Goal: Task Accomplishment & Management: Manage account settings

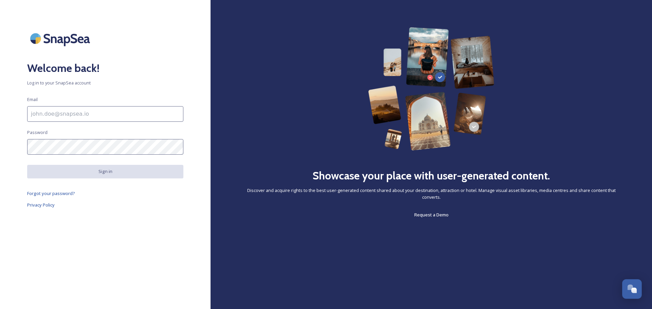
click at [110, 119] on input at bounding box center [105, 114] width 156 height 16
click at [78, 117] on input at bounding box center [105, 114] width 156 height 16
type input "[PERSON_NAME][EMAIL_ADDRESS][DOMAIN_NAME]"
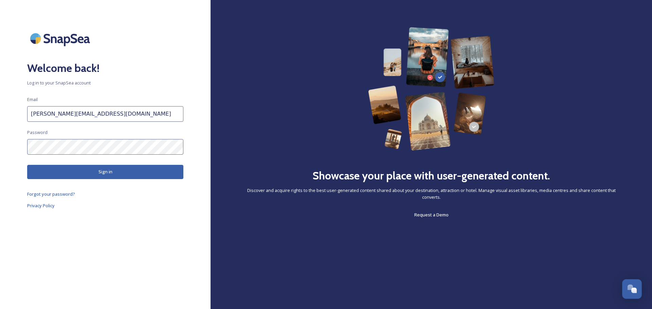
click at [44, 173] on button "Sign in" at bounding box center [105, 172] width 156 height 14
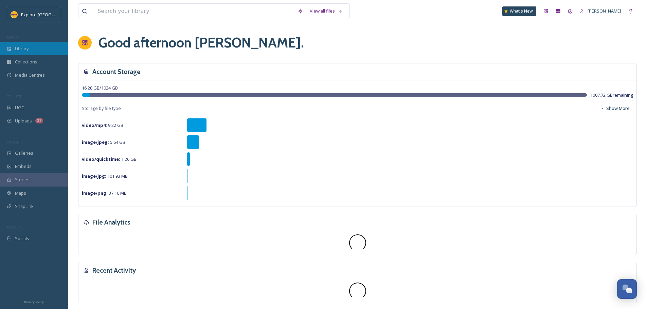
click at [38, 45] on div "Library" at bounding box center [34, 48] width 68 height 13
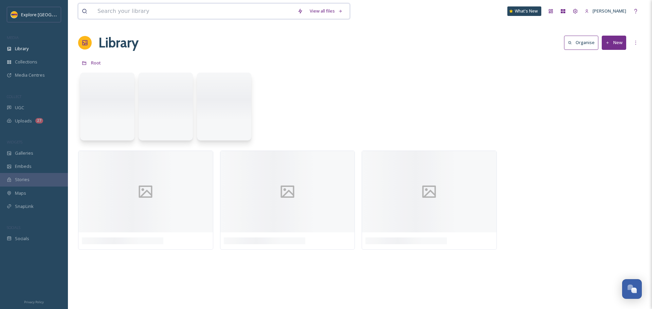
click at [129, 5] on input at bounding box center [194, 11] width 200 height 15
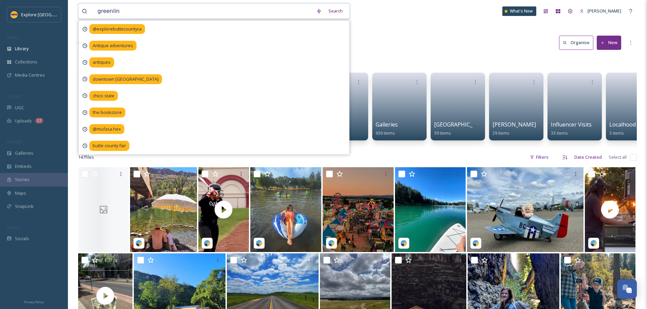
type input "greenline"
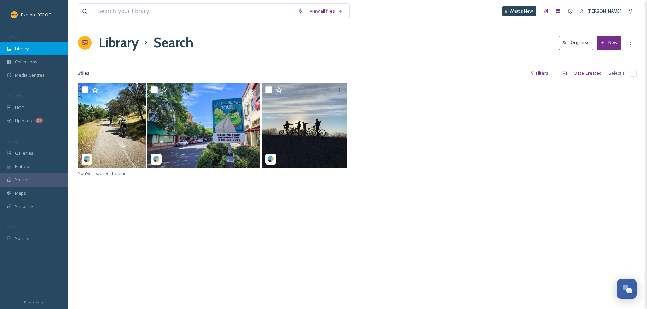
click at [28, 50] on span "Library" at bounding box center [22, 49] width 14 height 6
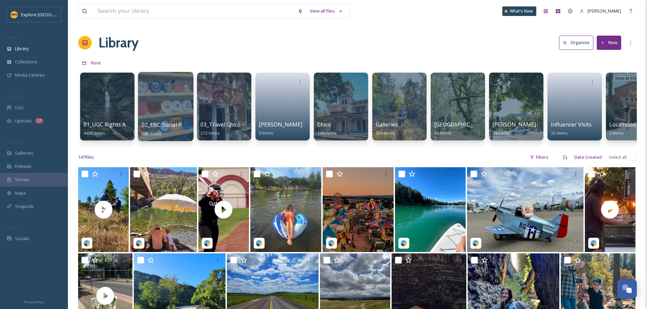
click at [163, 126] on span "02_EBC Social Posts" at bounding box center [167, 124] width 51 height 7
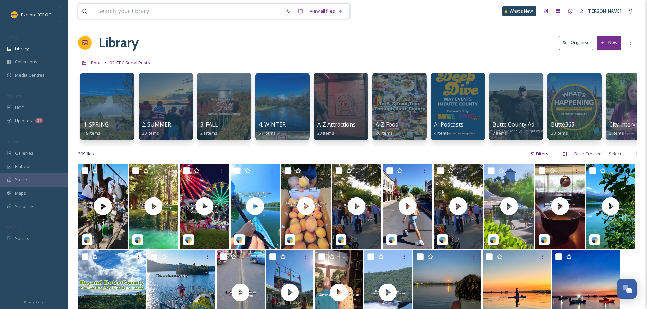
click at [250, 18] on input at bounding box center [188, 11] width 188 height 15
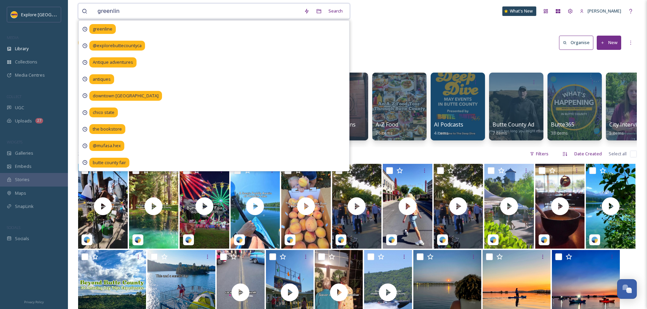
type input "greenline"
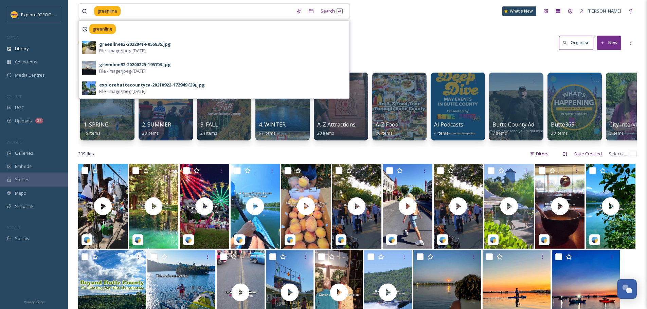
click at [394, 22] on div "greenline Search greenline greenline92-20220414-055835.jpg File - image/jpeg - …" at bounding box center [357, 11] width 559 height 22
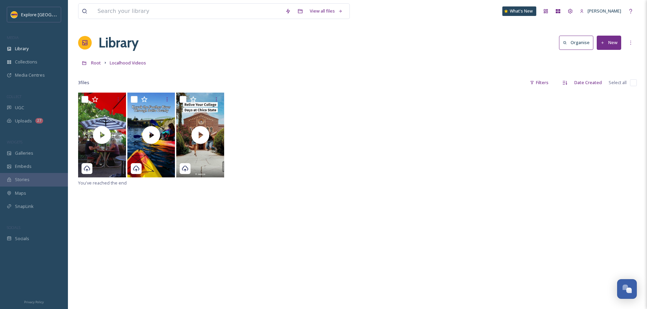
click at [613, 43] on button "New" at bounding box center [609, 43] width 24 height 14
click at [607, 57] on span "File Upload" at bounding box center [606, 58] width 22 height 6
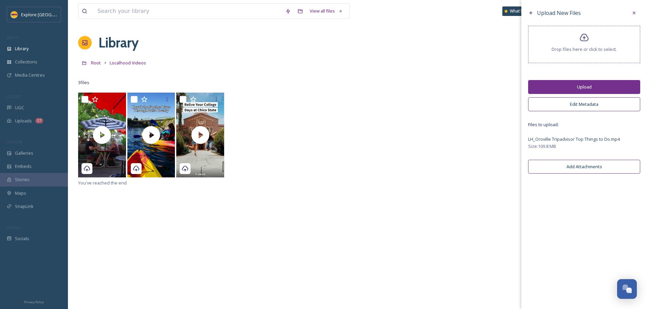
click at [583, 88] on button "Upload" at bounding box center [584, 87] width 112 height 14
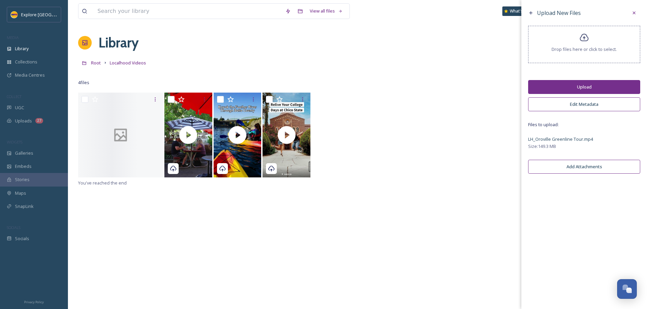
click at [577, 89] on button "Upload" at bounding box center [584, 87] width 112 height 14
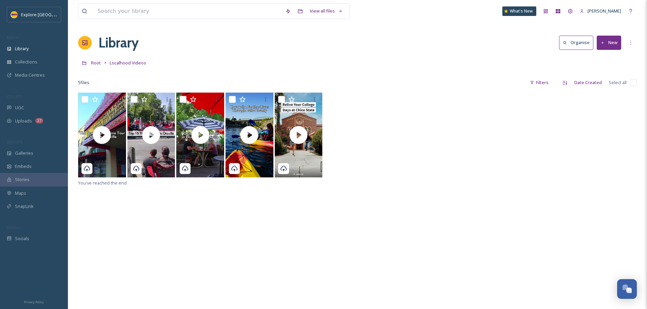
drag, startPoint x: 598, startPoint y: 164, endPoint x: 597, endPoint y: 158, distance: 5.4
click at [598, 164] on div at bounding box center [357, 136] width 559 height 86
click at [610, 49] on button "New" at bounding box center [609, 43] width 24 height 14
click at [608, 56] on span "File Upload" at bounding box center [606, 58] width 22 height 6
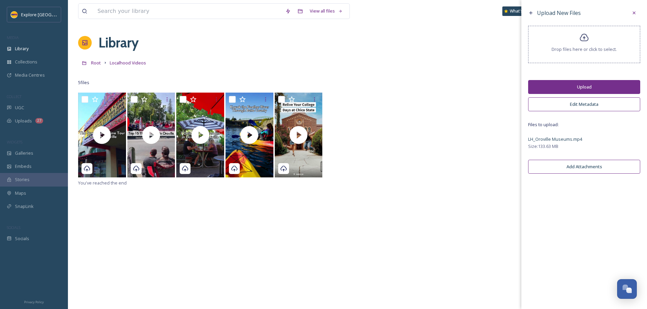
click at [580, 84] on button "Upload" at bounding box center [584, 87] width 112 height 14
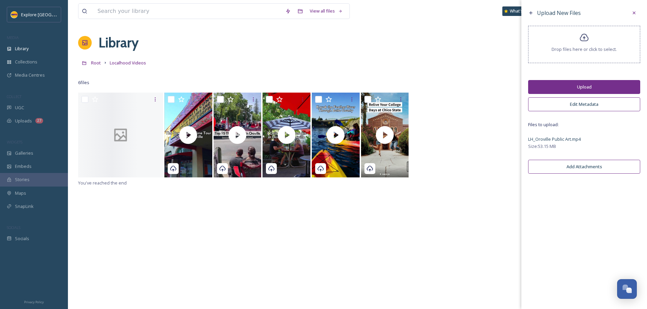
click at [564, 91] on button "Upload" at bounding box center [584, 87] width 112 height 14
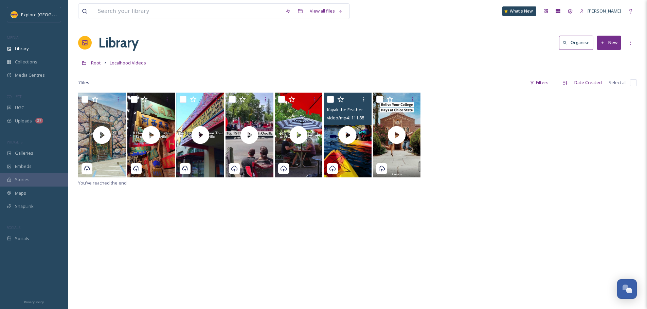
click at [330, 100] on input "checkbox" at bounding box center [330, 99] width 7 height 7
checkbox input "true"
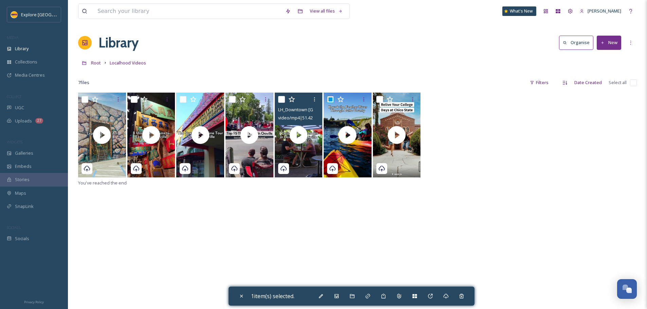
click at [281, 100] on input "checkbox" at bounding box center [281, 99] width 7 height 7
checkbox input "true"
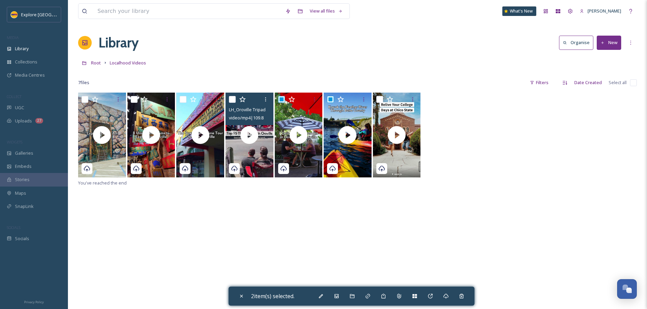
click at [233, 100] on input "checkbox" at bounding box center [232, 99] width 7 height 7
checkbox input "true"
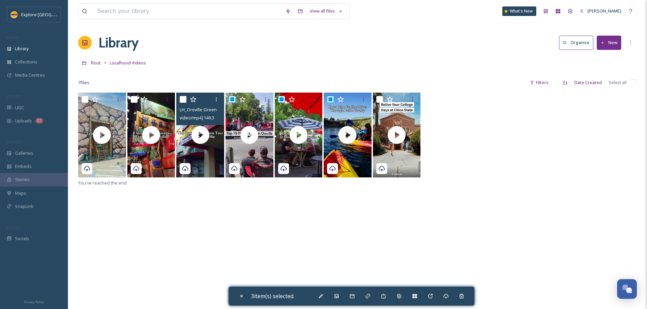
click at [183, 101] on input "checkbox" at bounding box center [183, 99] width 7 height 7
checkbox input "true"
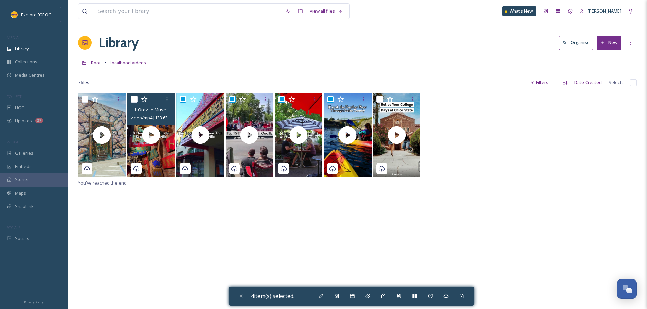
click at [136, 101] on input "checkbox" at bounding box center [134, 99] width 7 height 7
checkbox input "true"
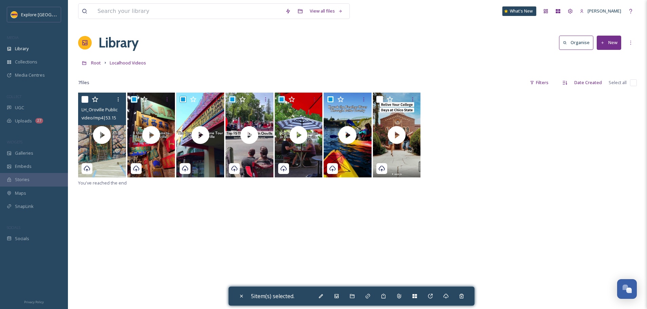
click at [81, 101] on div "LH_Oroville Public Art.mp4 video/mp4 | 53.15 MB | 1440 x 2560" at bounding box center [102, 109] width 48 height 33
click at [88, 101] on input "checkbox" at bounding box center [85, 99] width 7 height 7
checkbox input "true"
click at [339, 300] on div "Add to Gallery" at bounding box center [336, 296] width 12 height 12
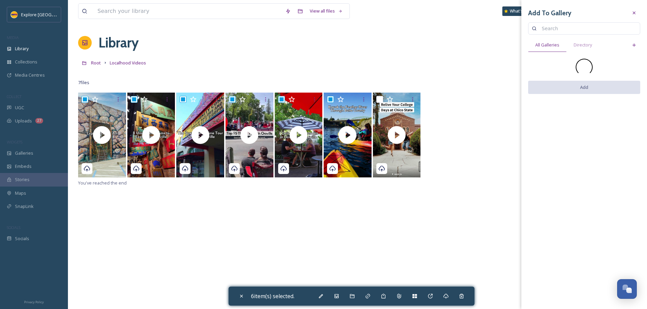
click at [563, 26] on input at bounding box center [587, 29] width 98 height 14
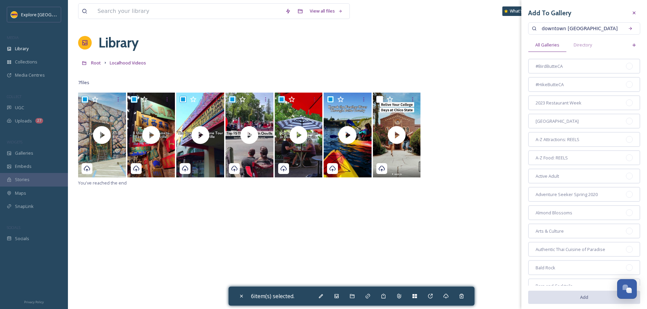
type input "downtown oroville"
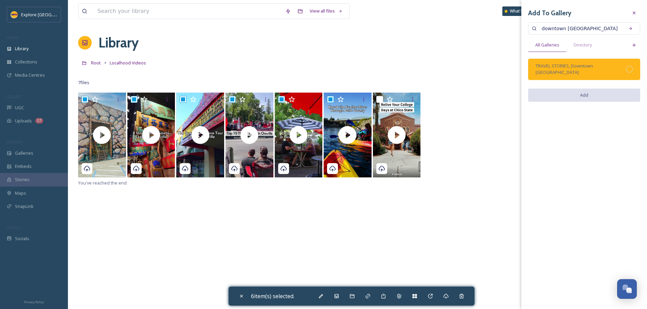
click at [630, 69] on div at bounding box center [629, 69] width 7 height 7
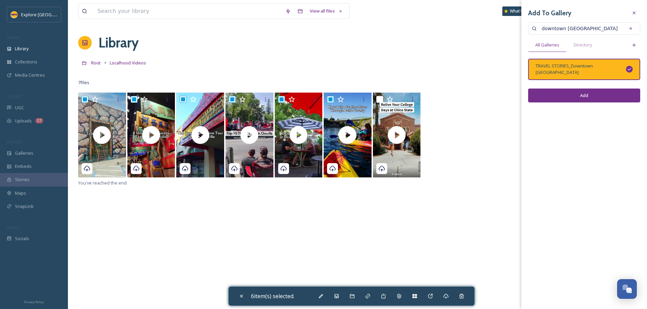
click at [605, 89] on button "Add" at bounding box center [584, 96] width 112 height 14
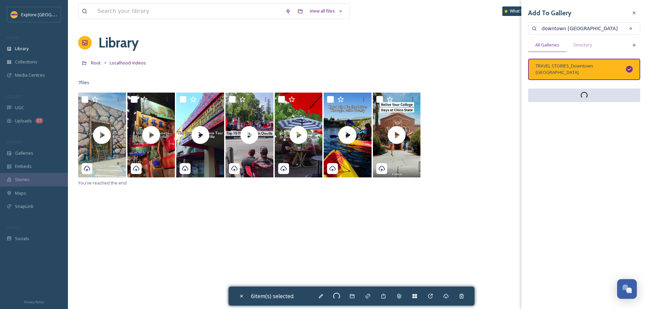
checkbox input "false"
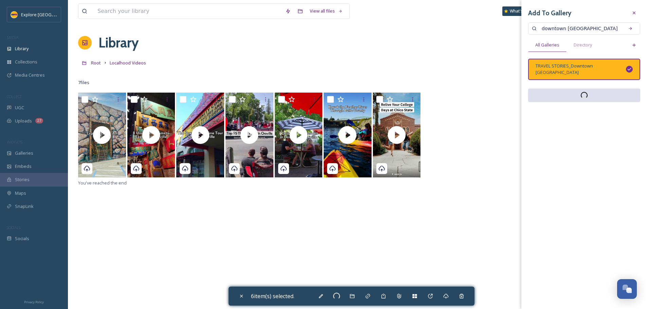
checkbox input "false"
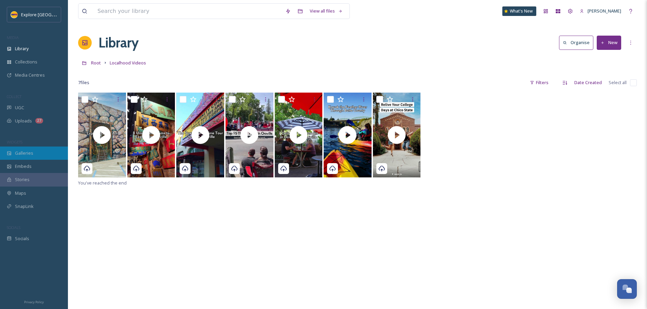
click at [26, 154] on span "Galleries" at bounding box center [24, 153] width 18 height 6
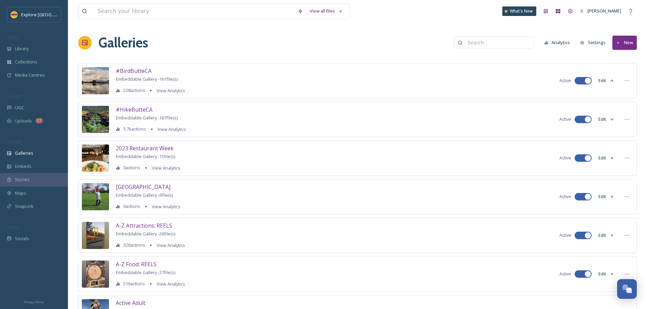
click at [490, 47] on input at bounding box center [497, 43] width 66 height 14
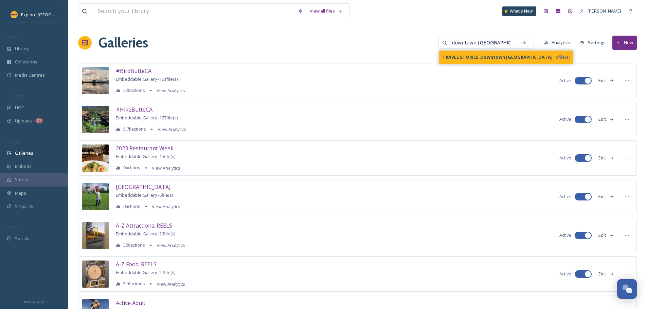
type input "downtown [GEOGRAPHIC_DATA]"
click at [492, 55] on strong "TRAVEL STORIES_Downtown [GEOGRAPHIC_DATA]" at bounding box center [498, 57] width 110 height 6
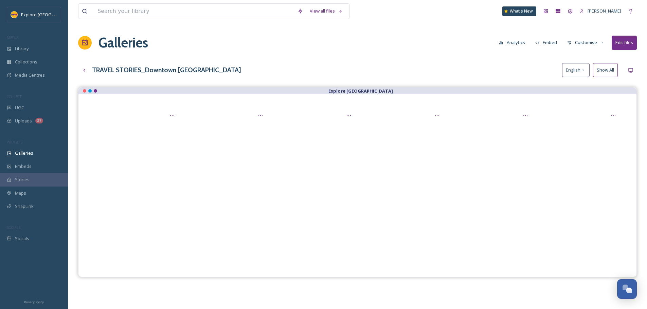
click at [595, 43] on button "Customise" at bounding box center [586, 42] width 44 height 13
click at [590, 82] on div "Buttons" at bounding box center [587, 84] width 47 height 13
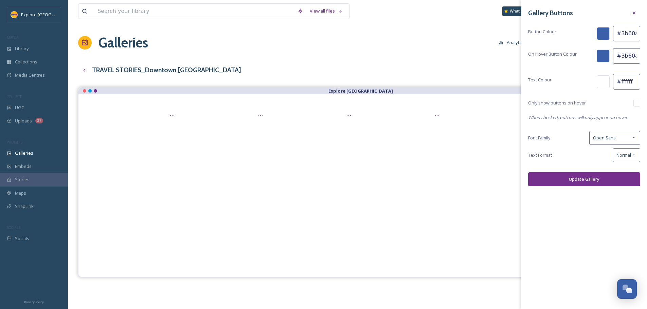
click at [619, 33] on input "#3b60aa" at bounding box center [626, 34] width 27 height 16
paste input "009ade"
click at [618, 36] on input "009ade" at bounding box center [626, 34] width 27 height 16
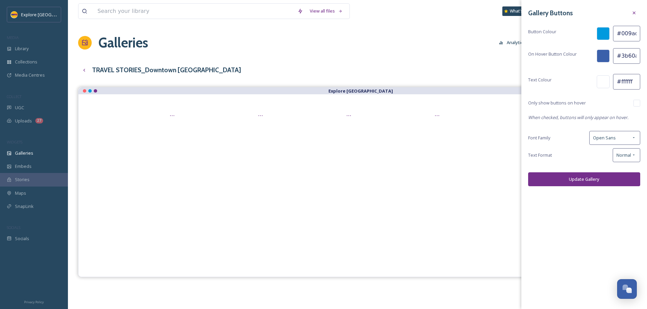
type input "#009ade"
click at [618, 57] on input "#3b60aa" at bounding box center [626, 56] width 27 height 16
click at [624, 55] on input "#3b60aa" at bounding box center [626, 56] width 27 height 16
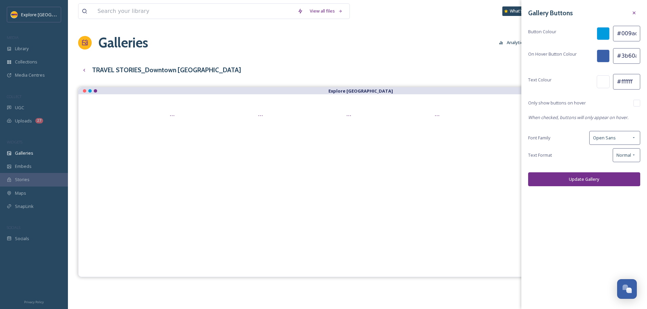
click at [627, 38] on input "#009ade" at bounding box center [626, 34] width 27 height 16
click at [627, 37] on input "#009ade" at bounding box center [626, 34] width 27 height 16
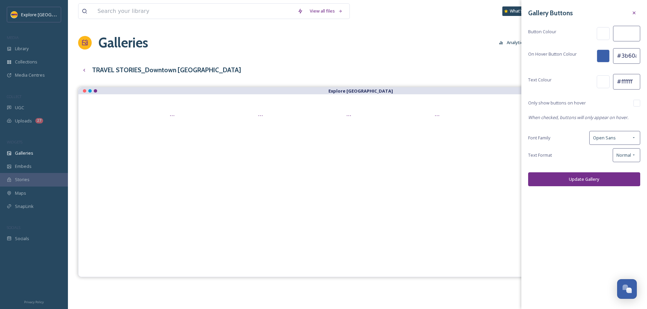
click at [627, 53] on input "#3b60aa" at bounding box center [626, 56] width 27 height 16
paste input "009ade"
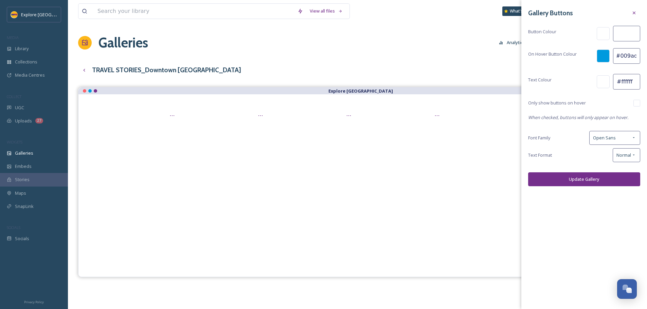
type input "#009ade"
click at [626, 61] on input "#009ade" at bounding box center [626, 56] width 27 height 16
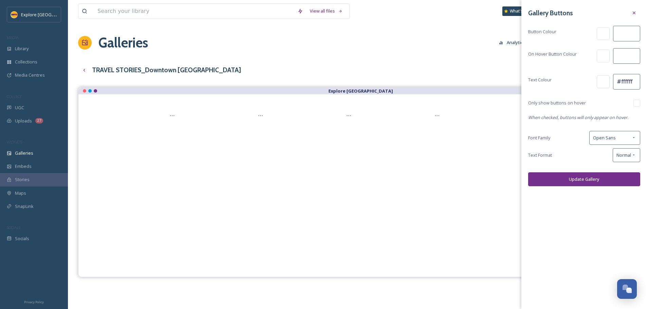
click at [623, 35] on input at bounding box center [626, 34] width 27 height 16
paste input "#009ade"
type input "#009ade"
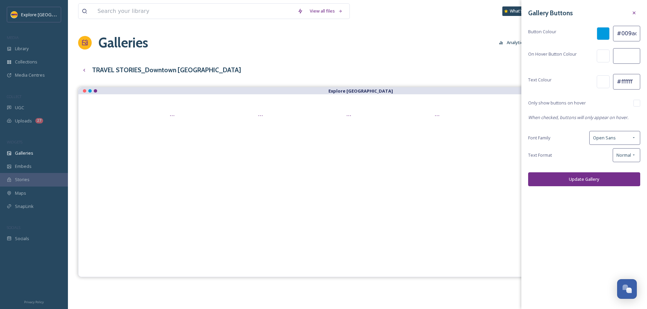
click at [626, 55] on input at bounding box center [626, 56] width 27 height 16
paste input "274860"
type input "#274860"
click at [610, 141] on span "Open Sans" at bounding box center [604, 138] width 23 height 6
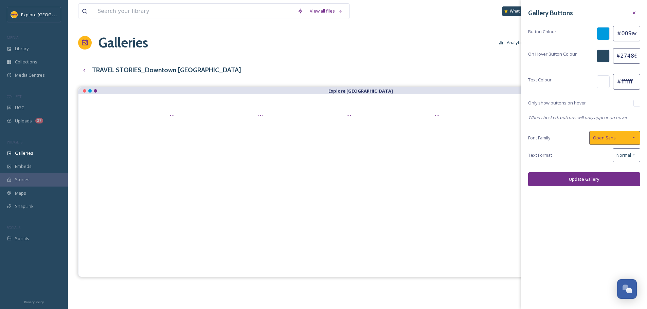
scroll to position [0, 0]
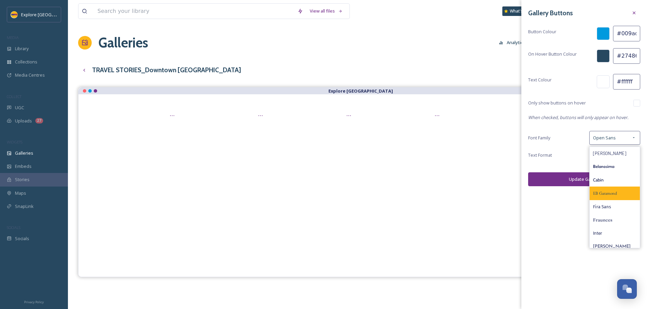
click at [614, 193] on span "EB Garamond" at bounding box center [605, 193] width 24 height 6
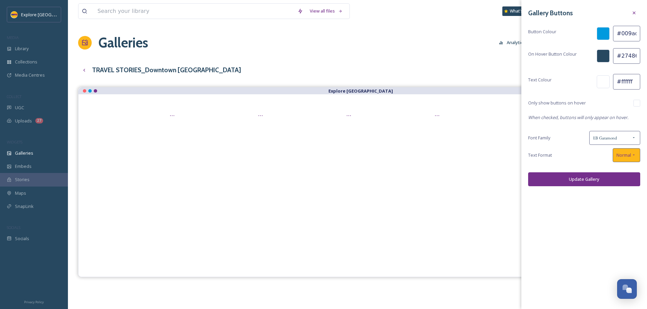
click at [625, 157] on span "Normal" at bounding box center [623, 155] width 15 height 6
click at [554, 228] on div "Gallery Buttons Button Colour #009ade On Hover Button Colour #274860 Text Colou…" at bounding box center [584, 154] width 126 height 309
click at [585, 177] on button "Update Gallery" at bounding box center [584, 180] width 112 height 14
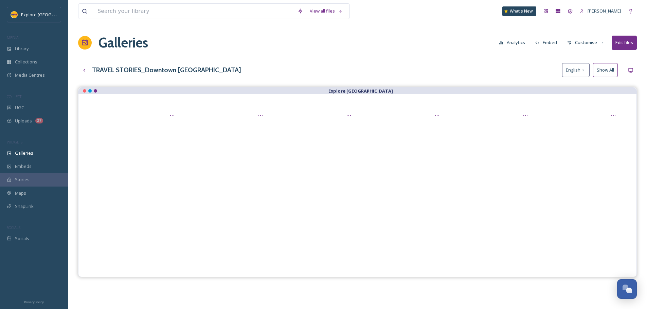
click at [596, 41] on button "Customise" at bounding box center [586, 42] width 44 height 13
click at [593, 53] on div "Layout" at bounding box center [587, 58] width 47 height 13
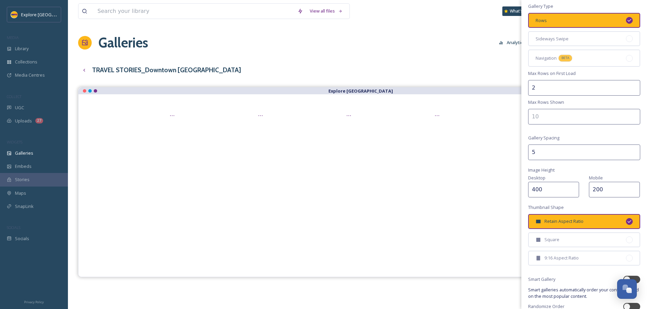
scroll to position [68, 0]
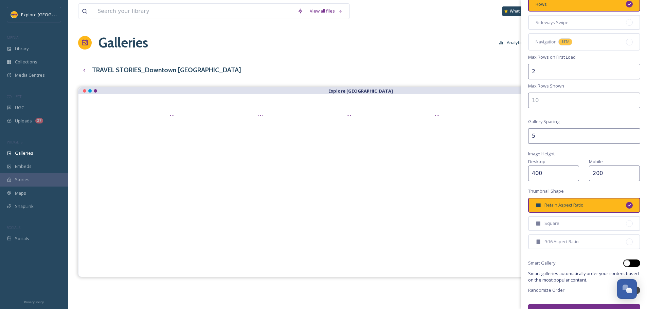
click at [624, 262] on div at bounding box center [627, 263] width 7 height 7
checkbox input "true"
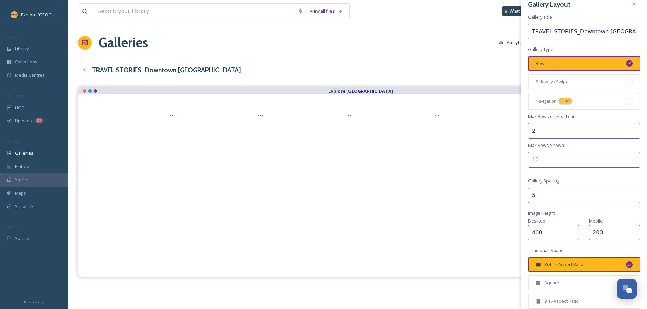
scroll to position [0, 0]
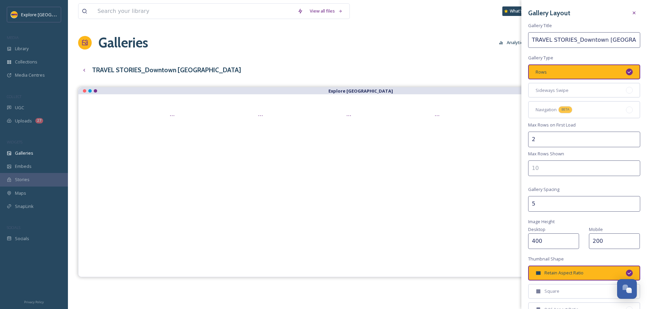
click at [580, 143] on input "2" at bounding box center [584, 140] width 112 height 16
type input "3"
click at [626, 92] on div at bounding box center [629, 90] width 7 height 7
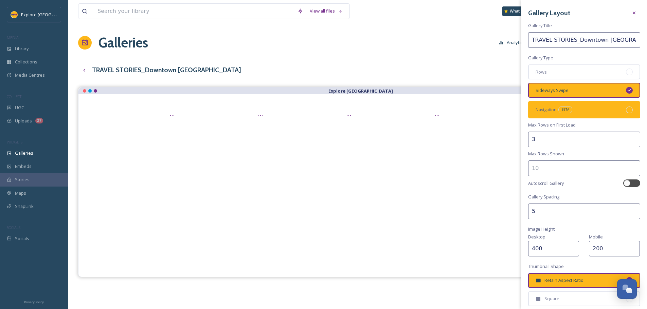
click at [622, 116] on div "Navigation BETA" at bounding box center [584, 109] width 112 height 17
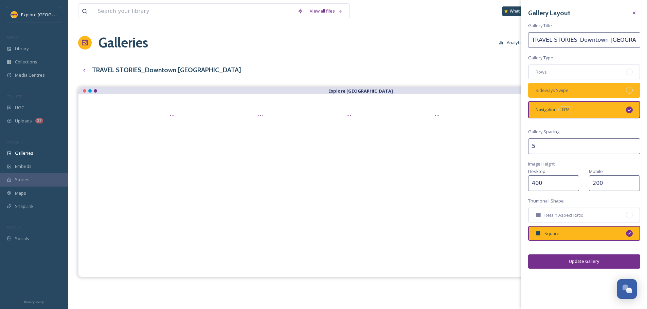
click at [565, 90] on span "Sideways Swipe" at bounding box center [552, 90] width 33 height 6
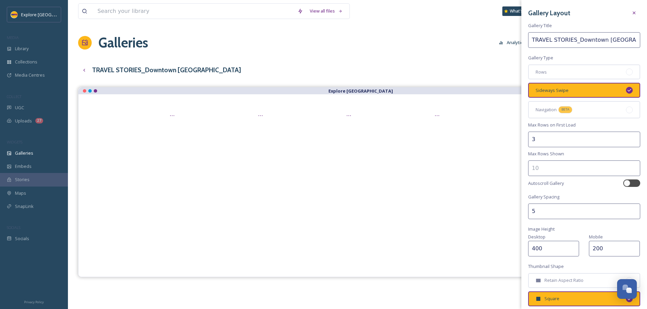
click at [600, 136] on input "3" at bounding box center [584, 140] width 112 height 16
click at [629, 143] on input "2" at bounding box center [584, 140] width 112 height 16
type input "1"
click at [629, 142] on input "1" at bounding box center [584, 140] width 112 height 16
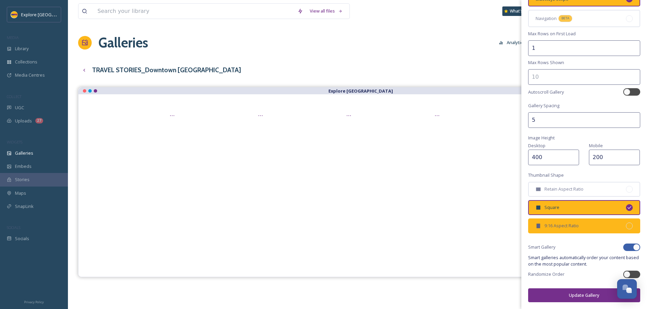
click at [627, 222] on div "9:16 Aspect Ratio" at bounding box center [584, 226] width 112 height 15
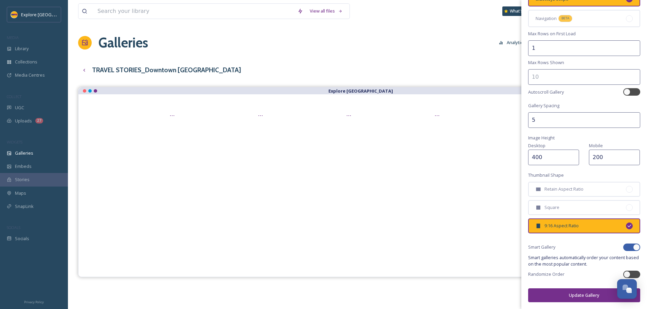
click at [577, 297] on button "Update Gallery" at bounding box center [584, 296] width 112 height 14
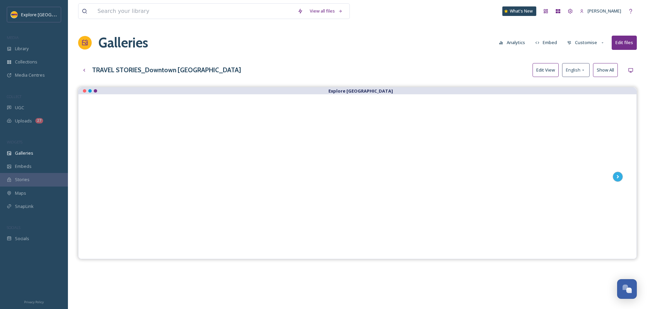
click at [536, 69] on button "Edit View" at bounding box center [546, 70] width 26 height 14
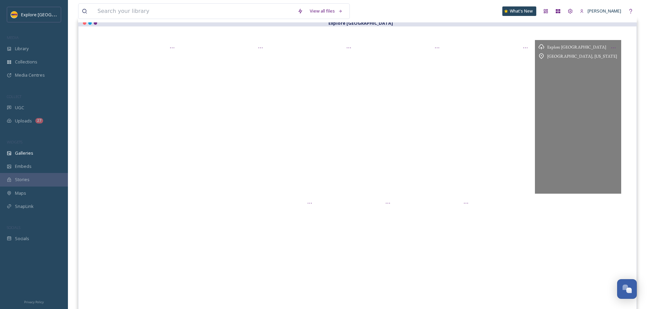
scroll to position [0, 0]
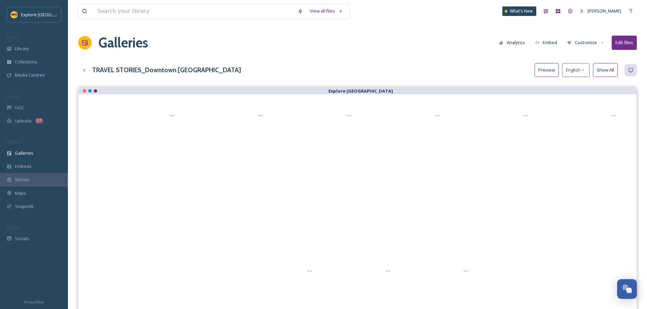
click at [585, 43] on button "Customise" at bounding box center [586, 42] width 44 height 13
click at [584, 60] on div "Layout" at bounding box center [587, 58] width 47 height 13
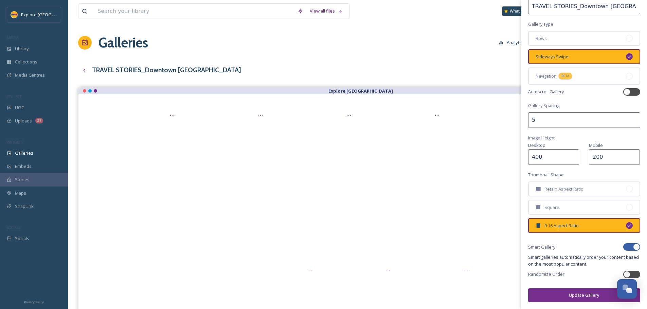
scroll to position [68, 0]
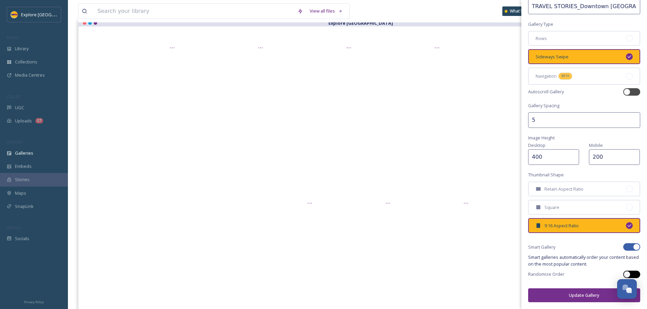
click at [625, 274] on div at bounding box center [627, 274] width 7 height 7
checkbox input "true"
checkbox input "false"
click at [571, 296] on button "Update Gallery" at bounding box center [584, 296] width 112 height 14
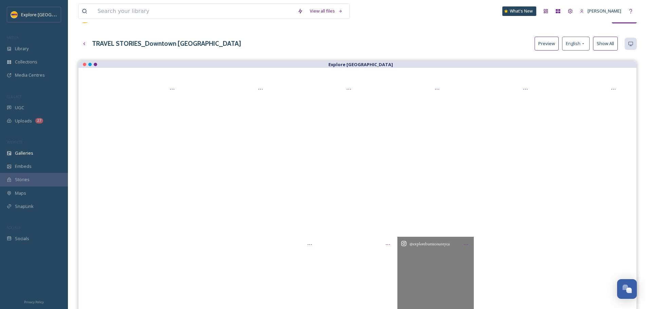
scroll to position [0, 0]
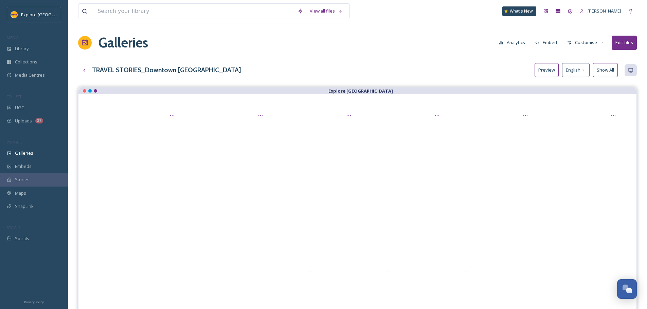
click at [545, 69] on button "Preview" at bounding box center [547, 70] width 24 height 14
click at [619, 178] on icon at bounding box center [618, 177] width 10 height 10
click at [100, 177] on icon at bounding box center [97, 177] width 10 height 10
click at [589, 47] on button "Customise" at bounding box center [586, 42] width 44 height 13
click at [589, 61] on div "Layout" at bounding box center [587, 58] width 47 height 13
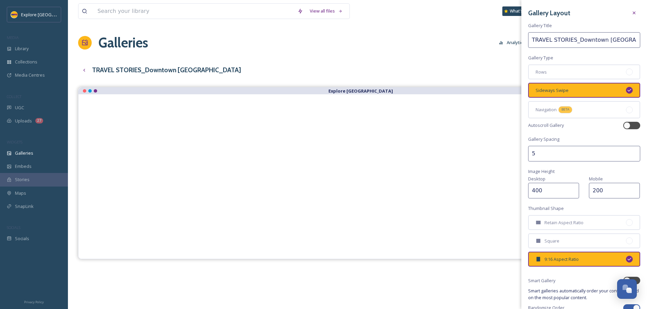
click at [635, 12] on div "Gallery Layout Gallery Title TRAVEL STORIES_Downtown Oroville Gallery Type Rows…" at bounding box center [584, 171] width 126 height 343
click at [631, 14] on icon at bounding box center [633, 12] width 5 height 5
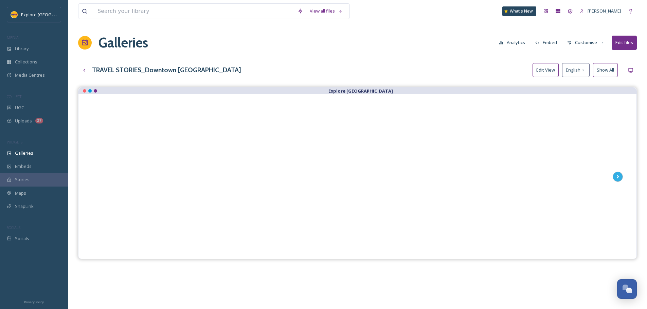
click at [586, 39] on button "Customise" at bounding box center [586, 42] width 44 height 13
click at [590, 69] on span "Thumbnails" at bounding box center [580, 71] width 24 height 6
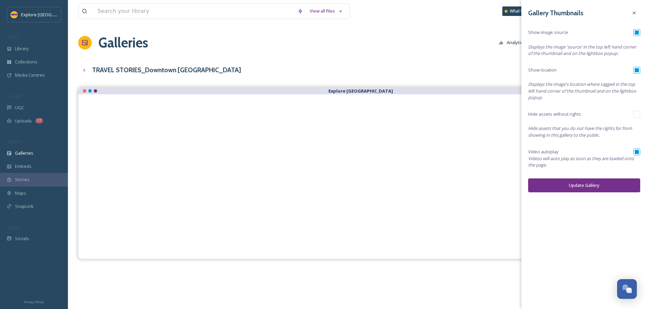
click at [632, 150] on div "Video autoplay" at bounding box center [584, 152] width 112 height 7
click at [634, 150] on input "checkbox" at bounding box center [636, 152] width 7 height 7
checkbox input "false"
click at [611, 184] on button "Update Gallery" at bounding box center [584, 186] width 112 height 14
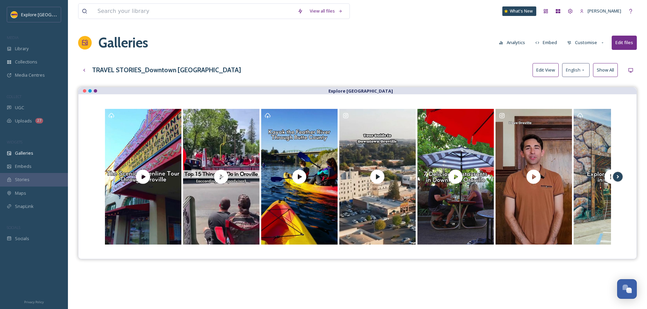
click at [617, 180] on icon at bounding box center [618, 177] width 10 height 10
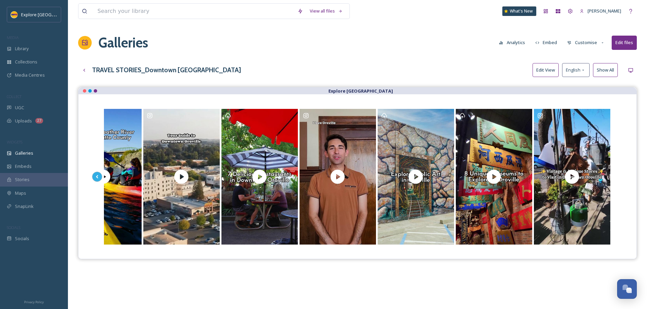
click at [591, 44] on button "Customise" at bounding box center [586, 42] width 44 height 13
click at [592, 87] on div "Buttons" at bounding box center [587, 84] width 47 height 13
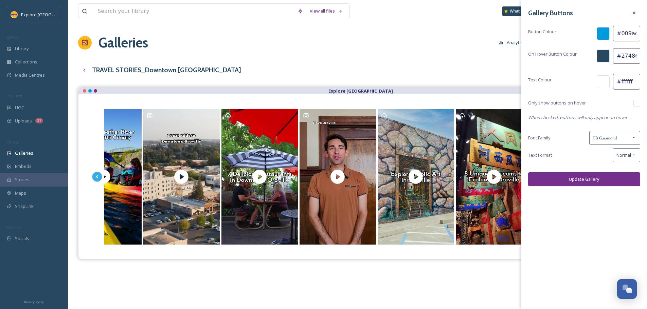
click at [489, 43] on div "Galleries Analytics Embed Customise Edit files" at bounding box center [357, 43] width 559 height 20
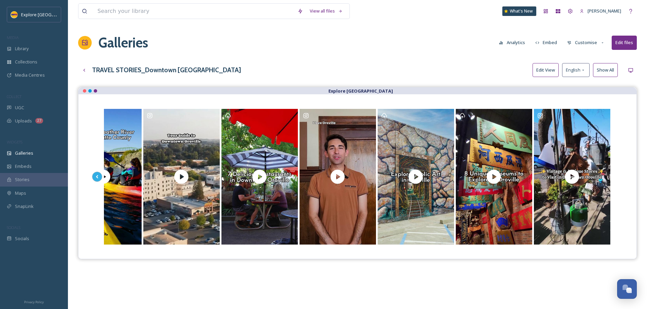
click at [584, 45] on button "Customise" at bounding box center [586, 42] width 44 height 13
click at [594, 68] on div "Thumbnails" at bounding box center [587, 71] width 47 height 13
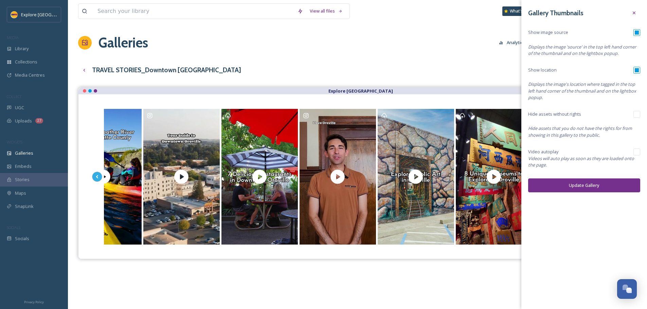
click at [637, 72] on input "checkbox" at bounding box center [636, 70] width 7 height 7
click at [639, 71] on input "checkbox" at bounding box center [636, 70] width 7 height 7
checkbox input "true"
click at [637, 35] on input "checkbox" at bounding box center [636, 32] width 7 height 7
checkbox input "false"
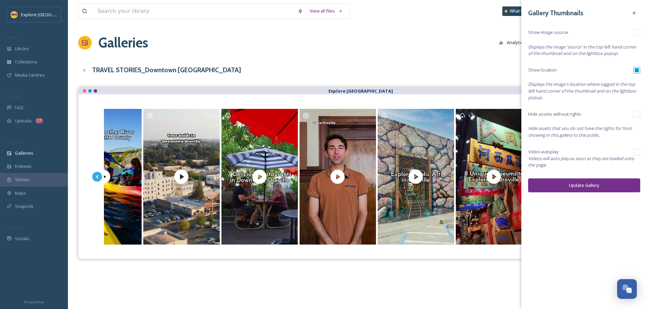
click at [585, 191] on button "Update Gallery" at bounding box center [584, 186] width 112 height 14
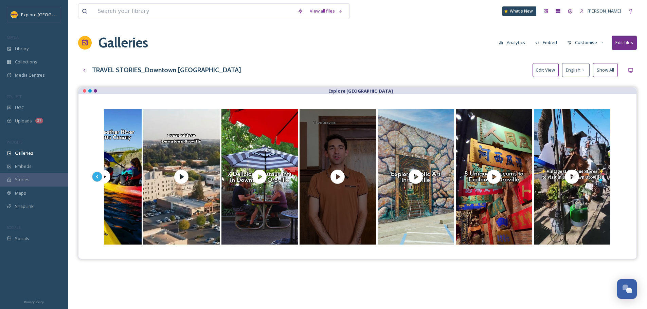
click at [360, 147] on div at bounding box center [338, 177] width 76 height 136
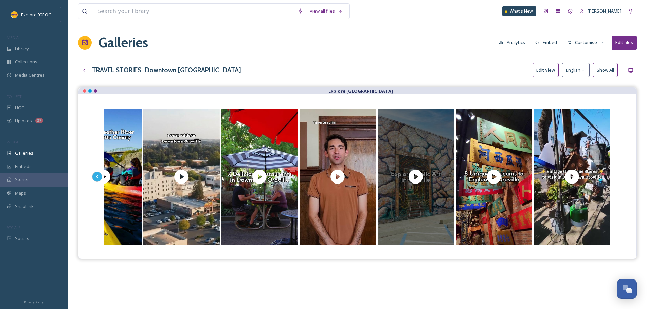
click at [396, 198] on div at bounding box center [416, 177] width 76 height 136
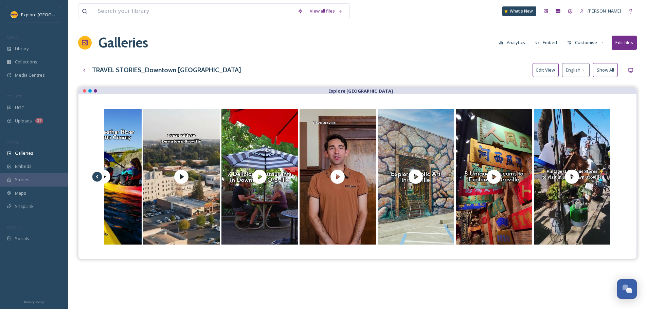
click at [97, 180] on icon at bounding box center [97, 177] width 10 height 10
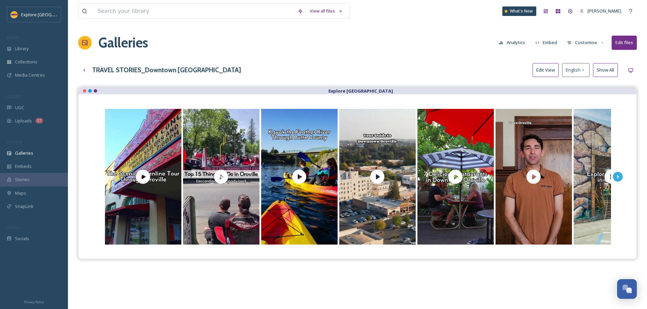
click at [598, 42] on button "Customise" at bounding box center [586, 42] width 44 height 13
click at [587, 73] on span "Thumbnails" at bounding box center [580, 71] width 24 height 6
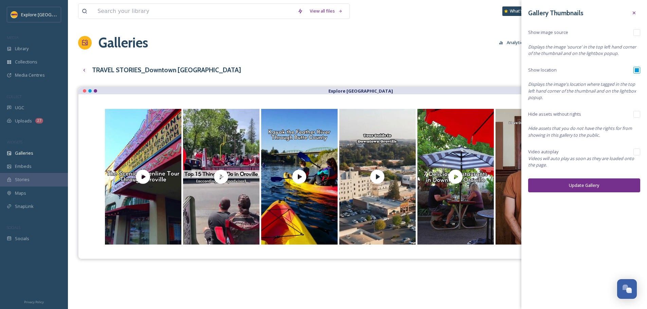
click at [637, 152] on input "checkbox" at bounding box center [636, 152] width 7 height 7
checkbox input "true"
click at [610, 184] on button "Update Gallery" at bounding box center [584, 186] width 112 height 14
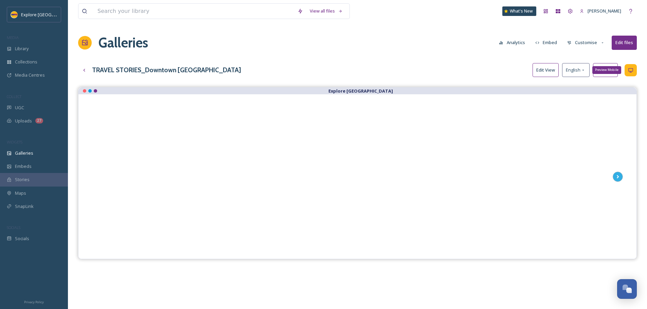
click at [627, 68] on div "Preview Mobile" at bounding box center [631, 70] width 12 height 12
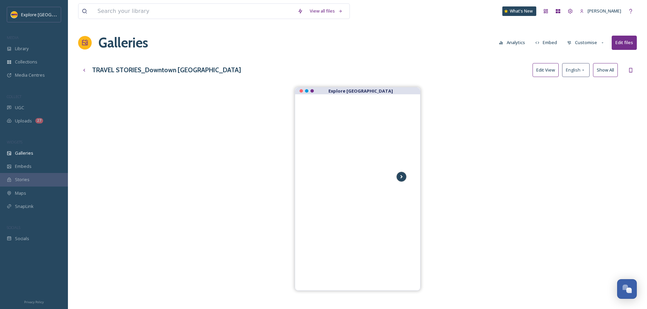
click at [399, 176] on icon at bounding box center [402, 177] width 10 height 10
click at [401, 176] on icon at bounding box center [402, 177] width 10 height 10
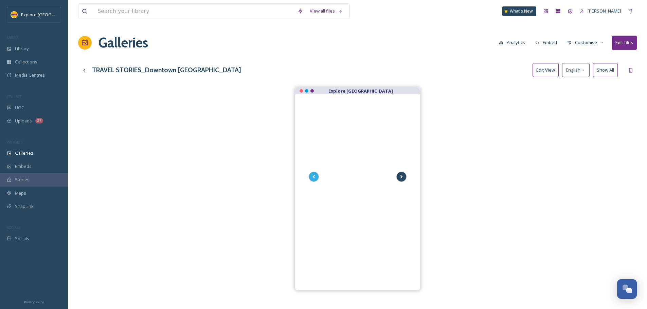
click at [401, 176] on icon at bounding box center [402, 177] width 10 height 10
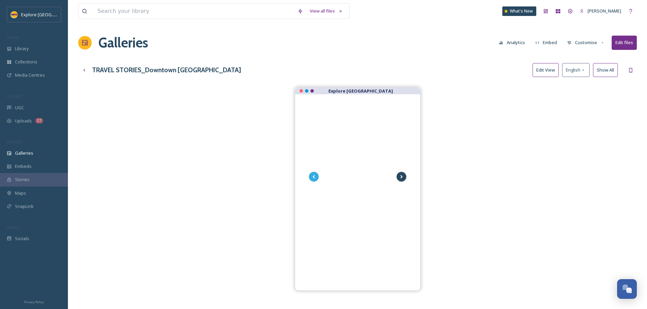
click at [401, 176] on icon at bounding box center [402, 177] width 10 height 10
click at [634, 71] on div at bounding box center [631, 70] width 12 height 12
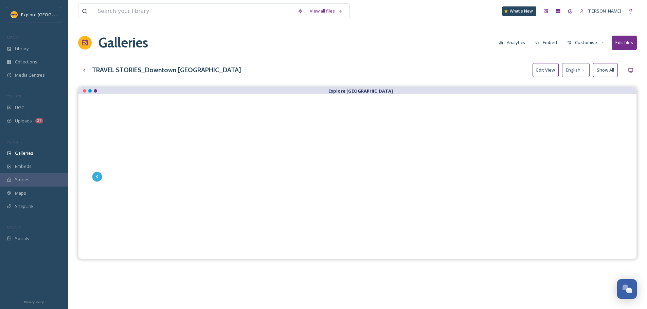
click at [575, 43] on button "Customise" at bounding box center [586, 42] width 44 height 13
click at [591, 62] on div "Layout" at bounding box center [587, 58] width 47 height 13
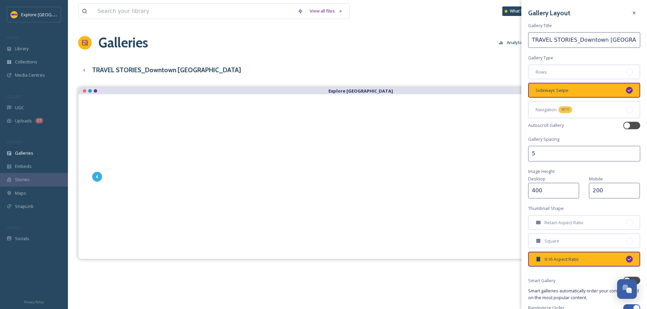
click at [492, 51] on div "Galleries Analytics Embed Customise Edit files" at bounding box center [357, 43] width 559 height 20
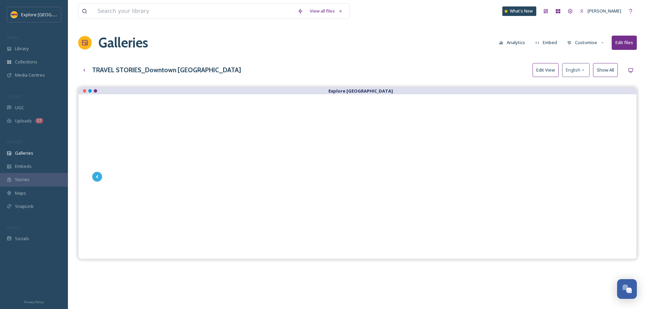
click at [587, 47] on button "Customise" at bounding box center [586, 42] width 44 height 13
click at [586, 70] on span "Thumbnails" at bounding box center [580, 71] width 24 height 6
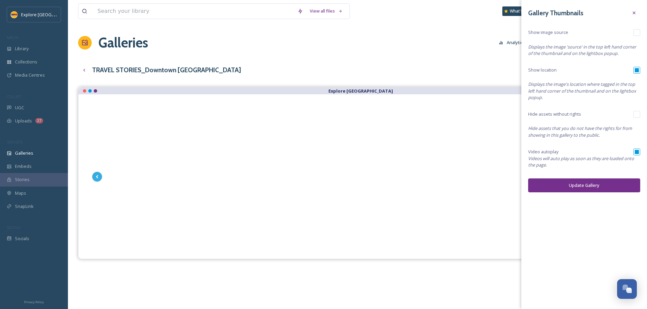
click at [638, 150] on input "checkbox" at bounding box center [636, 152] width 7 height 7
checkbox input "false"
click at [620, 192] on button "Update Gallery" at bounding box center [584, 186] width 112 height 14
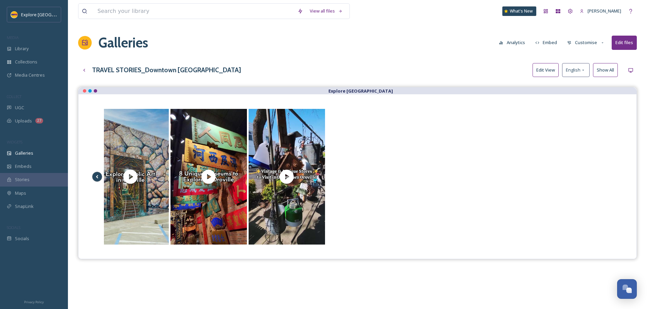
click at [102, 179] on icon at bounding box center [97, 177] width 10 height 10
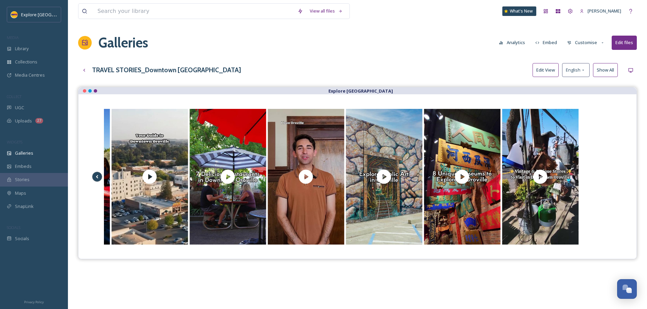
click at [102, 179] on icon at bounding box center [97, 177] width 10 height 10
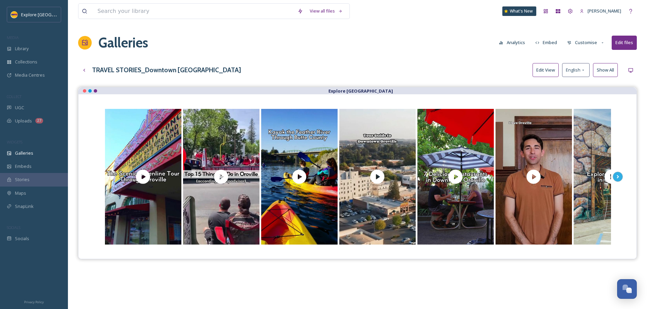
click at [591, 38] on button "Customise" at bounding box center [586, 42] width 44 height 13
click at [517, 57] on div "View all files What's New Ashley Baer Galleries Analytics Embed Customise Layou…" at bounding box center [357, 203] width 579 height 407
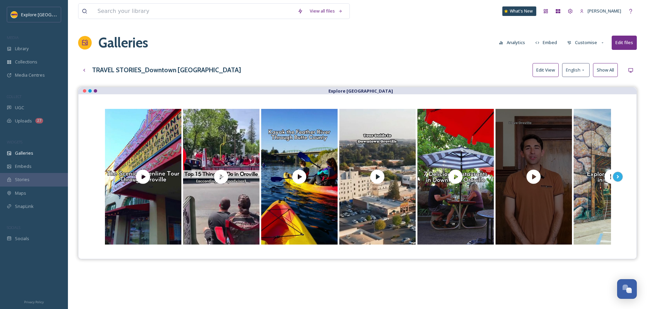
click at [541, 142] on div at bounding box center [534, 177] width 76 height 136
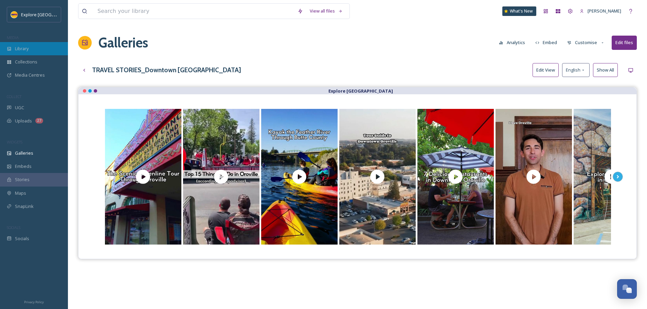
click at [29, 46] on div "Library" at bounding box center [34, 48] width 68 height 13
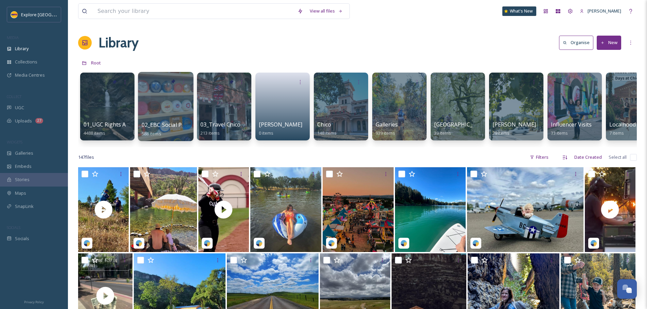
click at [161, 120] on div at bounding box center [165, 106] width 55 height 69
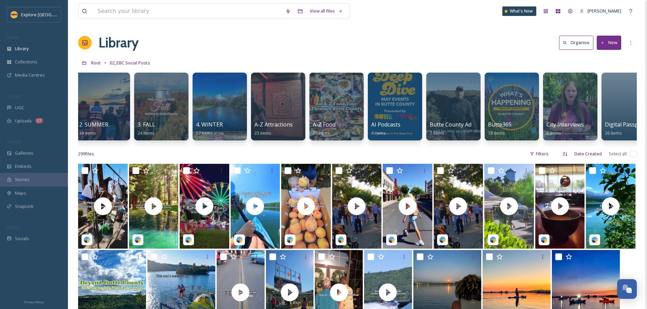
scroll to position [0, 67]
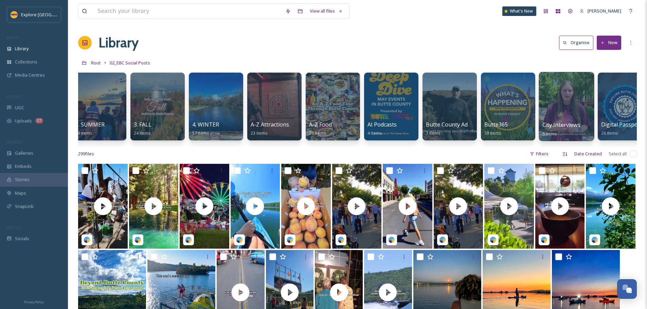
click at [547, 127] on span "City Interviews" at bounding box center [561, 124] width 38 height 7
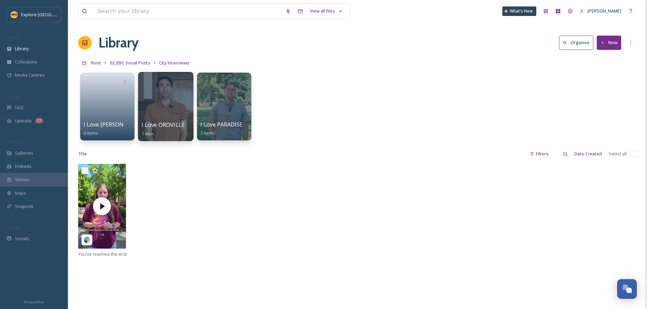
click at [155, 122] on span "I Love OROVILLE" at bounding box center [163, 124] width 43 height 7
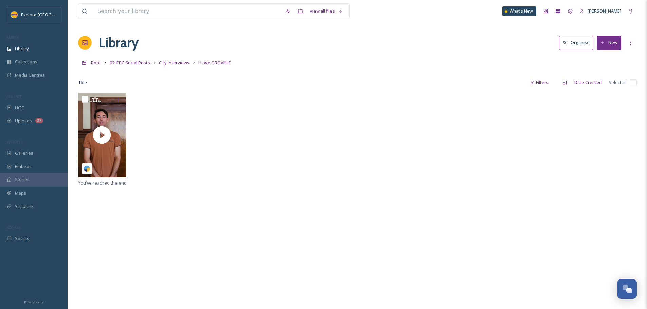
click at [617, 41] on button "New" at bounding box center [609, 43] width 24 height 14
click at [609, 57] on span "File Upload" at bounding box center [606, 58] width 22 height 6
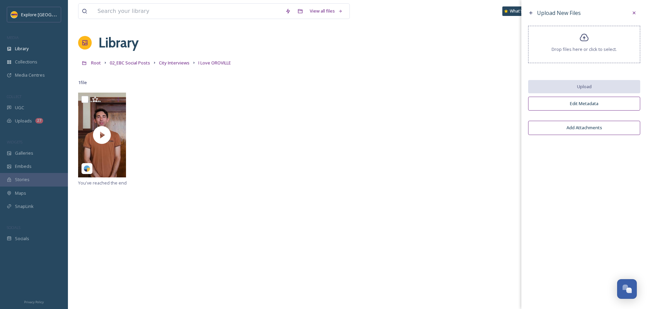
click at [587, 54] on div "Drop files here or click to select." at bounding box center [584, 44] width 112 height 37
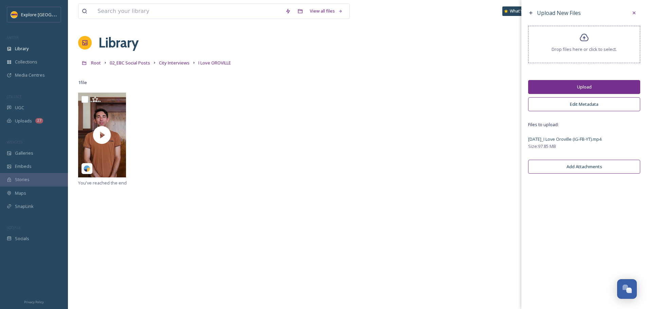
click at [581, 91] on button "Upload" at bounding box center [584, 87] width 112 height 14
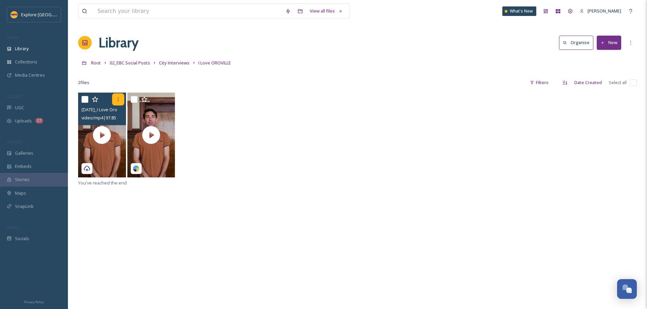
click at [120, 100] on icon at bounding box center [117, 99] width 5 height 5
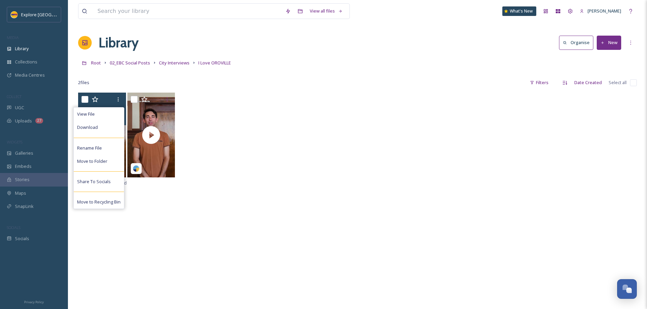
drag, startPoint x: 105, startPoint y: 199, endPoint x: 109, endPoint y: 197, distance: 4.3
click at [105, 199] on div "Move to Recycling Bin" at bounding box center [99, 202] width 50 height 13
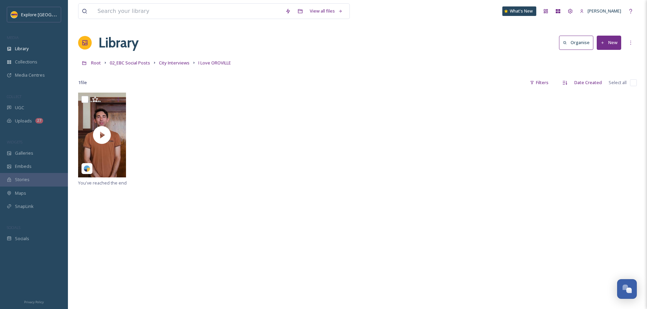
click at [611, 42] on button "New" at bounding box center [609, 43] width 24 height 14
click at [599, 59] on span "File Upload" at bounding box center [606, 58] width 22 height 6
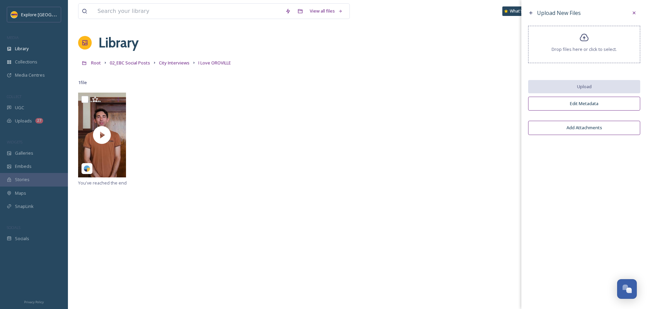
drag, startPoint x: 603, startPoint y: 180, endPoint x: 595, endPoint y: 110, distance: 70.8
click at [603, 180] on div "Upload New Files Drop files here or click to select. Upload Edit Metadata Add A…" at bounding box center [584, 154] width 126 height 309
click at [589, 45] on div "Drop files here or click to select." at bounding box center [584, 44] width 112 height 37
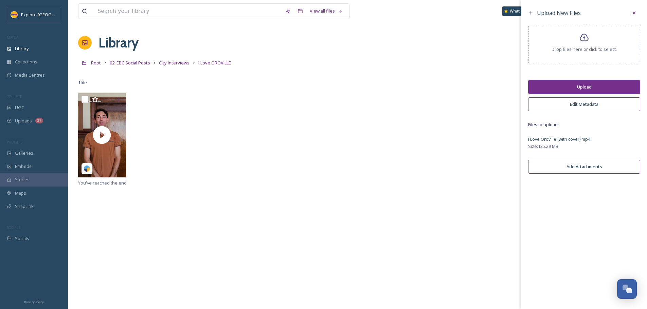
click at [591, 88] on button "Upload" at bounding box center [584, 87] width 112 height 14
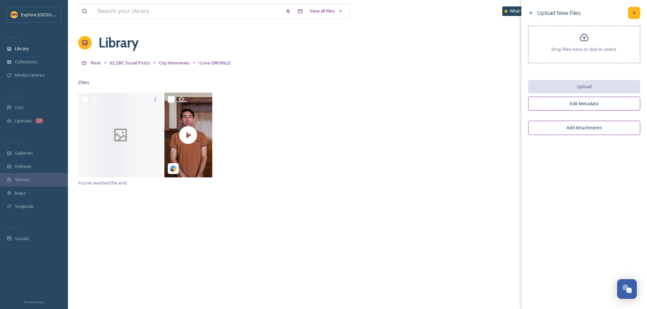
click at [634, 12] on icon at bounding box center [633, 12] width 5 height 5
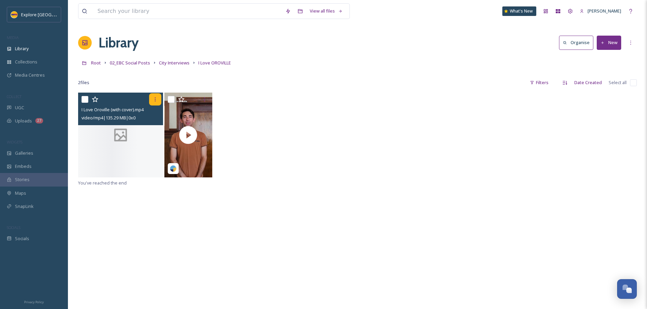
click at [157, 99] on icon at bounding box center [155, 99] width 5 height 5
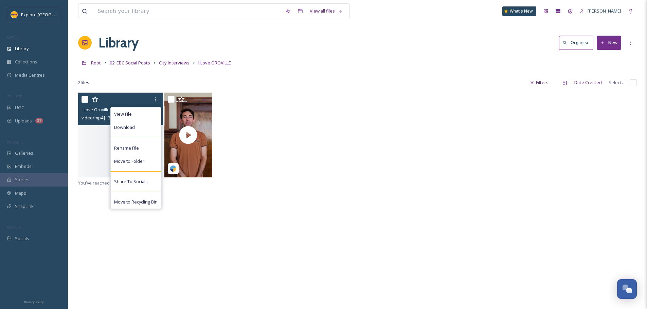
click at [80, 101] on div "View File Download Rename File Move to Folder Share To Socials Move to Recyclin…" at bounding box center [120, 109] width 85 height 33
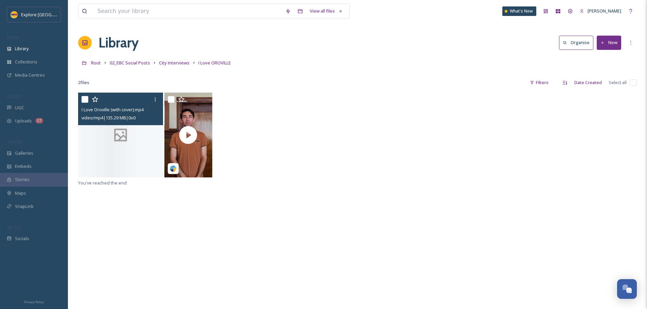
click at [84, 103] on input "checkbox" at bounding box center [85, 99] width 7 height 7
checkbox input "true"
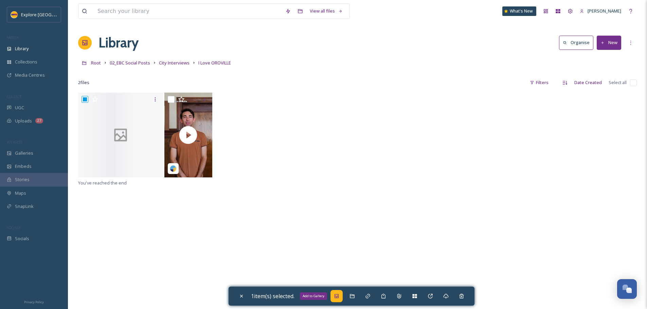
click at [343, 293] on div "Add to Gallery" at bounding box center [336, 296] width 12 height 12
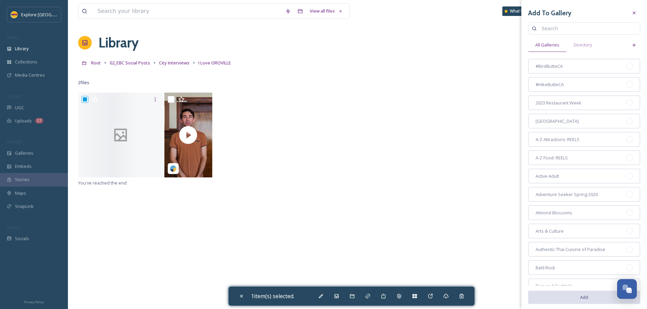
click at [563, 28] on input at bounding box center [587, 29] width 98 height 14
type input "downtown [GEOGRAPHIC_DATA]"
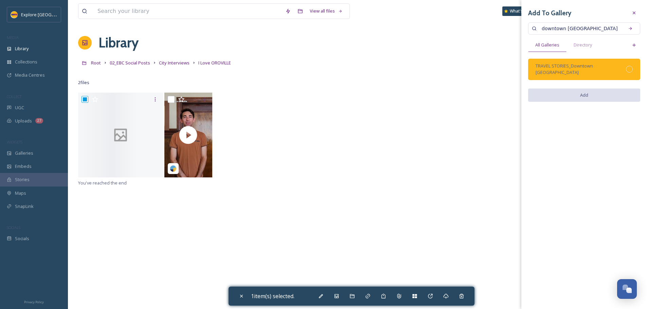
click at [631, 66] on div at bounding box center [629, 69] width 7 height 7
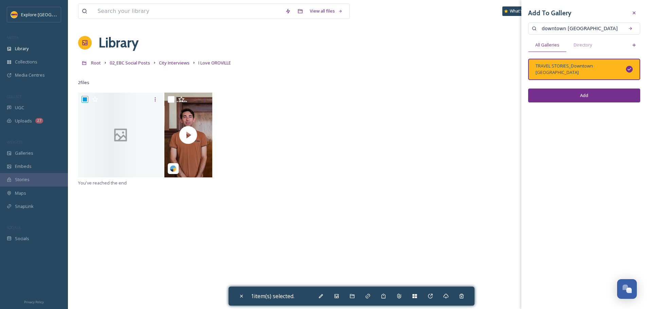
click at [593, 90] on button "Add" at bounding box center [584, 96] width 112 height 14
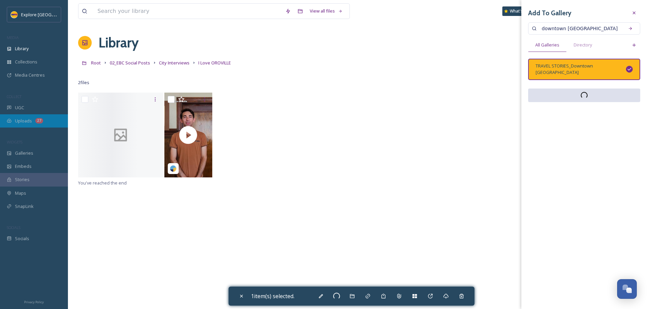
checkbox input "false"
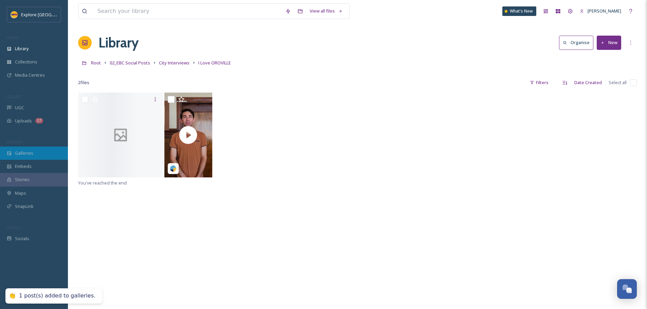
click at [31, 153] on span "Galleries" at bounding box center [24, 153] width 18 height 6
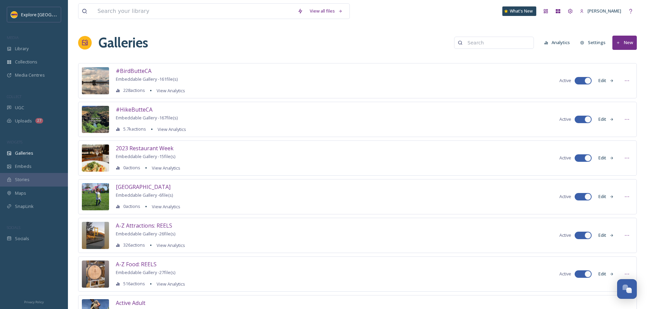
click at [508, 41] on input at bounding box center [497, 43] width 66 height 14
type input "downtown [GEOGRAPHIC_DATA]"
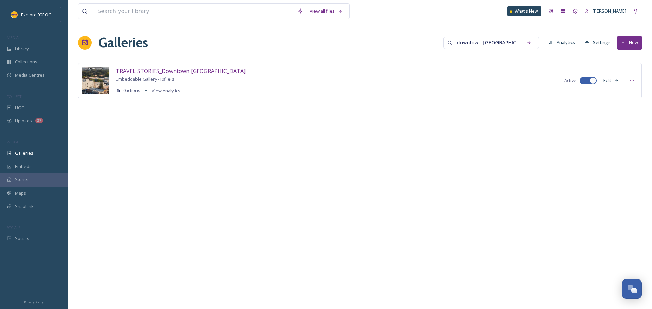
click at [614, 82] on button "Edit" at bounding box center [611, 80] width 22 height 13
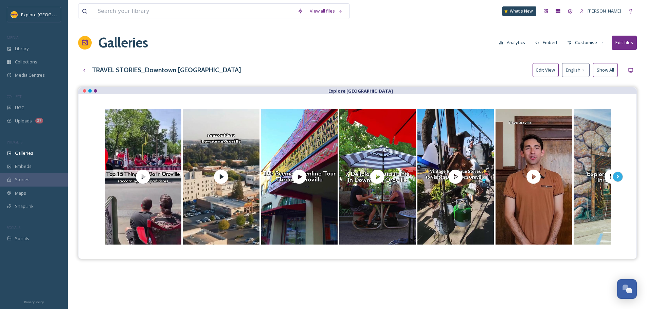
click at [551, 67] on button "Edit View" at bounding box center [546, 70] width 26 height 14
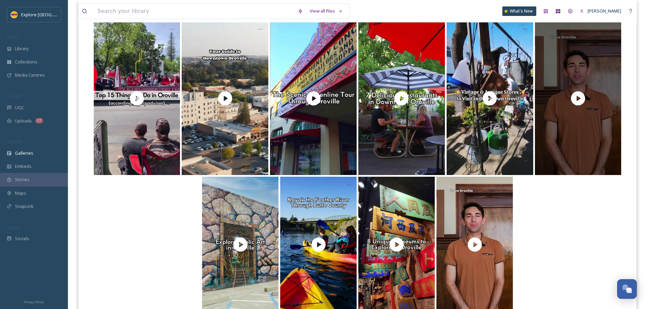
scroll to position [116, 0]
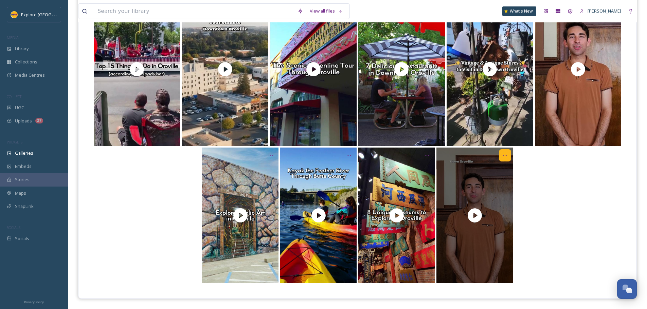
click at [507, 160] on div at bounding box center [505, 155] width 12 height 12
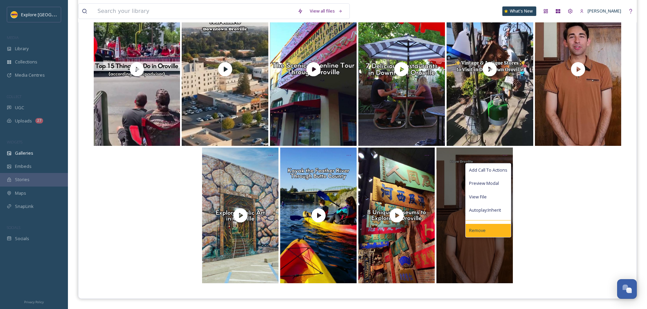
click at [486, 234] on div "Remove" at bounding box center [488, 230] width 45 height 13
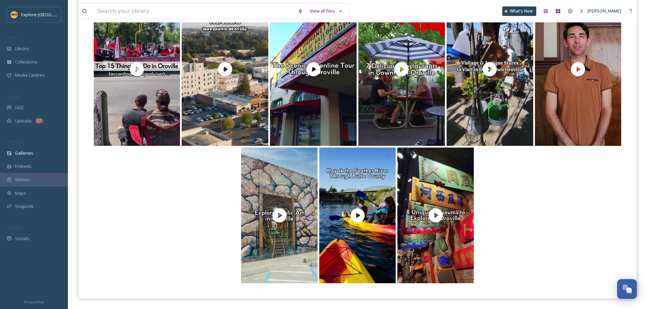
scroll to position [0, 0]
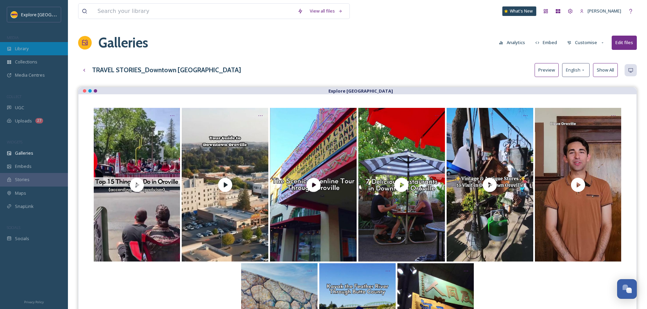
click at [24, 49] on span "Library" at bounding box center [22, 49] width 14 height 6
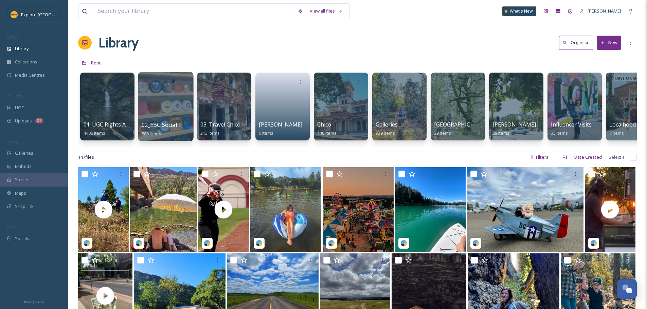
click at [166, 126] on span "02_EBC Social Posts" at bounding box center [167, 124] width 51 height 7
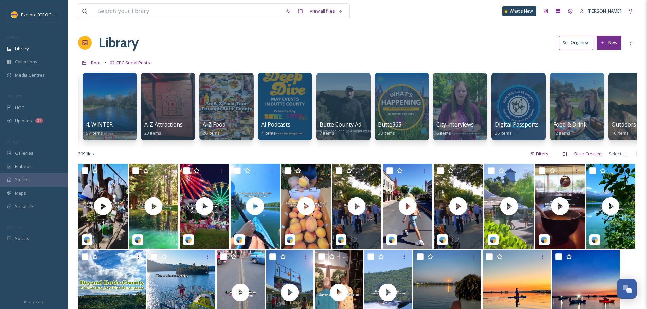
scroll to position [0, 174]
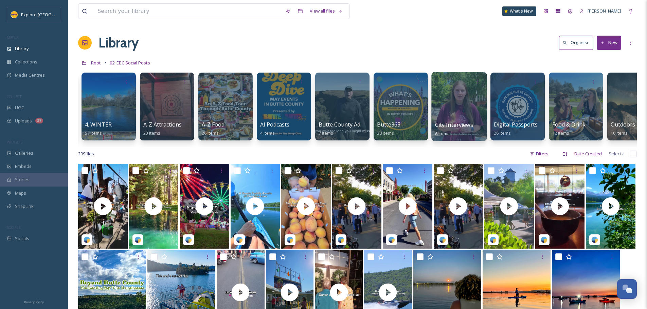
click at [460, 126] on span "City Interviews" at bounding box center [454, 124] width 38 height 7
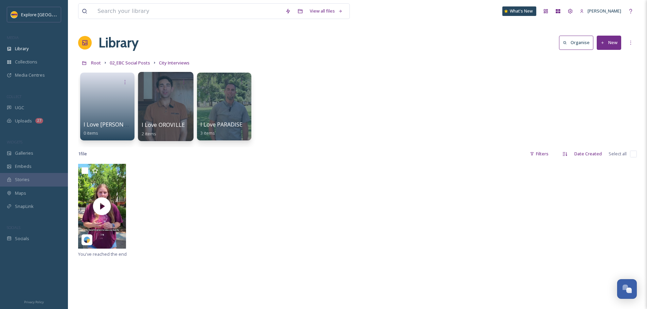
click at [164, 123] on span "I Love OROVILLE" at bounding box center [163, 124] width 43 height 7
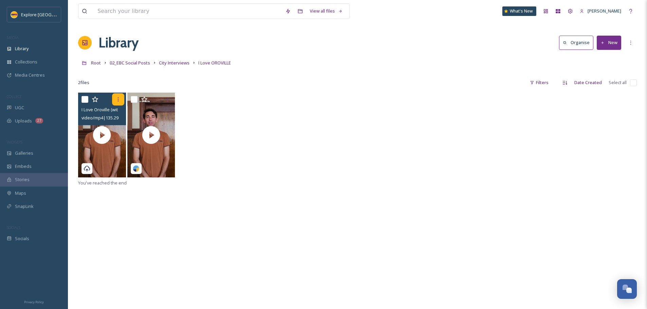
click at [118, 104] on div at bounding box center [118, 99] width 12 height 12
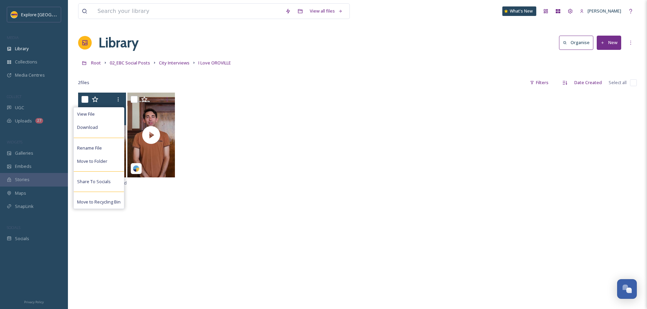
click at [88, 100] on input "checkbox" at bounding box center [85, 99] width 7 height 7
checkbox input "true"
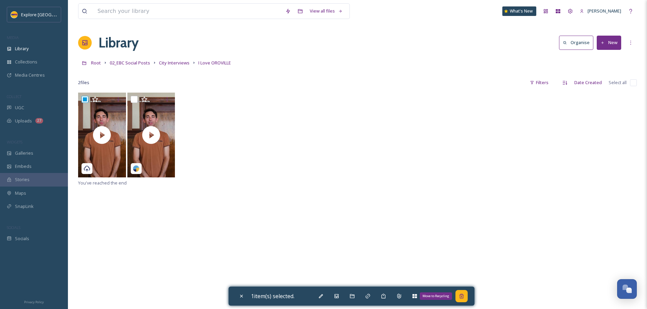
click at [462, 297] on icon at bounding box center [461, 296] width 5 height 5
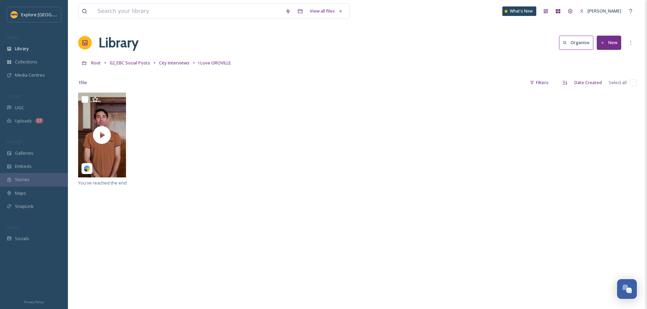
drag, startPoint x: 587, startPoint y: 162, endPoint x: 599, endPoint y: 119, distance: 45.2
click at [587, 162] on div at bounding box center [357, 136] width 559 height 86
click at [607, 47] on button "New" at bounding box center [609, 43] width 24 height 14
click at [597, 59] on span "File Upload" at bounding box center [606, 58] width 22 height 6
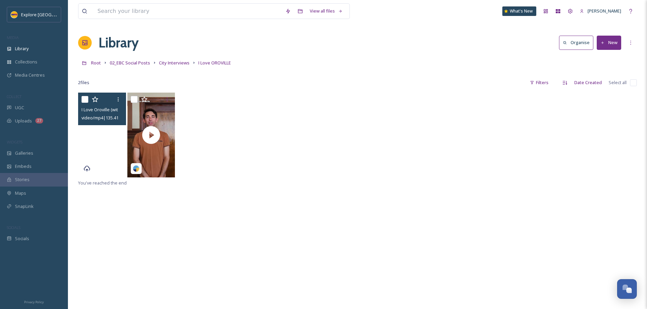
click at [99, 146] on video "I Love Oroville (with cover).mp4" at bounding box center [102, 135] width 48 height 85
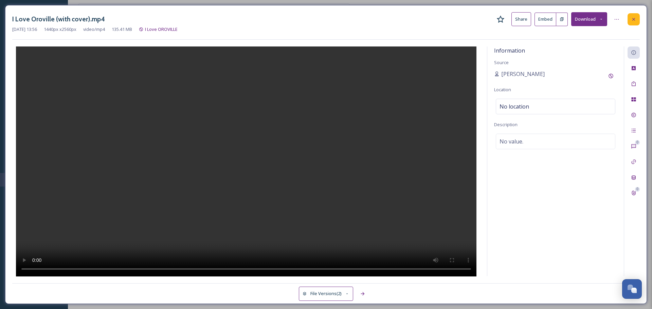
click at [633, 17] on icon at bounding box center [633, 19] width 5 height 5
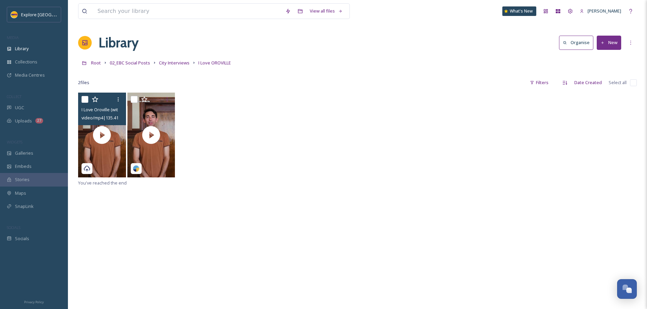
click at [86, 101] on input "checkbox" at bounding box center [85, 99] width 7 height 7
checkbox input "true"
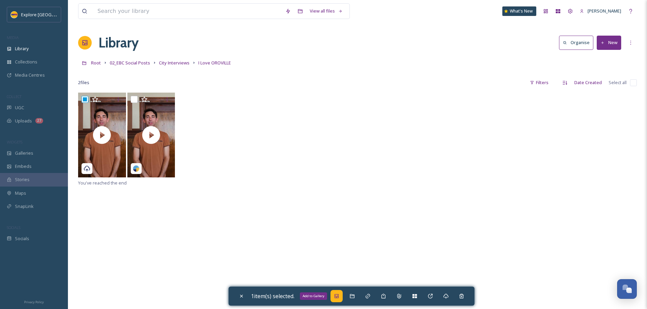
click at [337, 298] on icon at bounding box center [336, 296] width 5 height 5
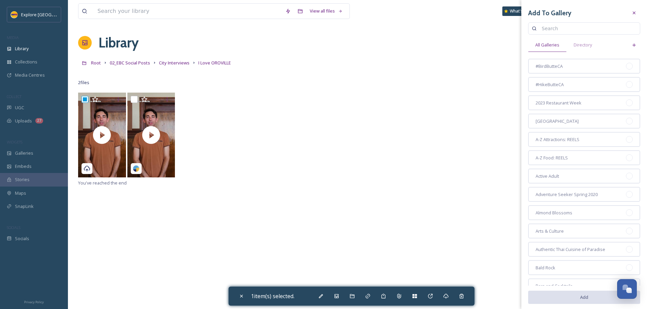
click at [552, 33] on input at bounding box center [587, 29] width 98 height 14
type input "downtown"
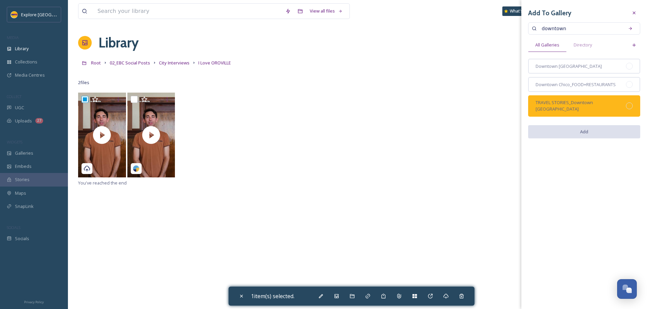
click at [630, 104] on div at bounding box center [629, 106] width 7 height 7
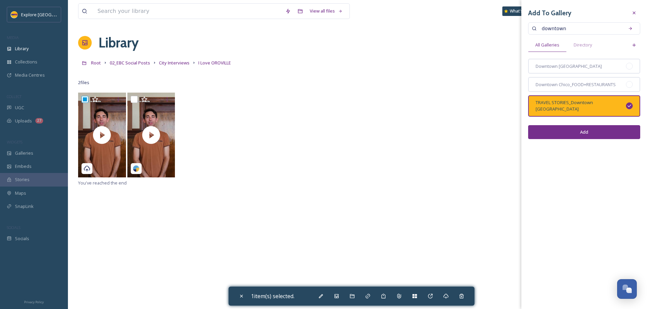
click at [601, 127] on button "Add" at bounding box center [584, 132] width 112 height 14
checkbox input "false"
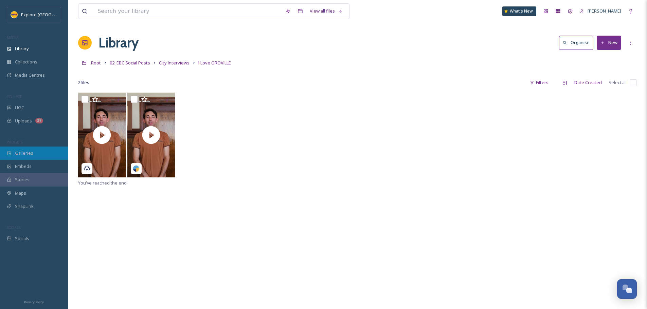
click at [26, 155] on span "Galleries" at bounding box center [24, 153] width 18 height 6
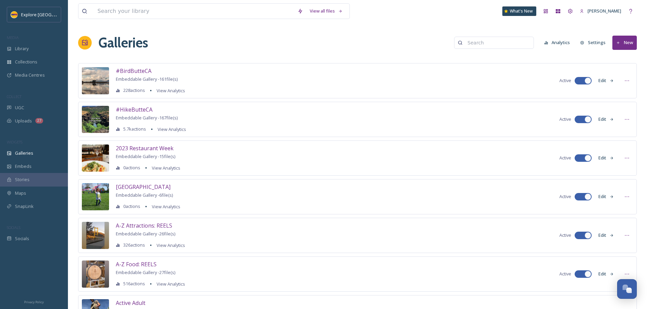
click at [512, 47] on input at bounding box center [497, 43] width 66 height 14
type input "downtown [GEOGRAPHIC_DATA]"
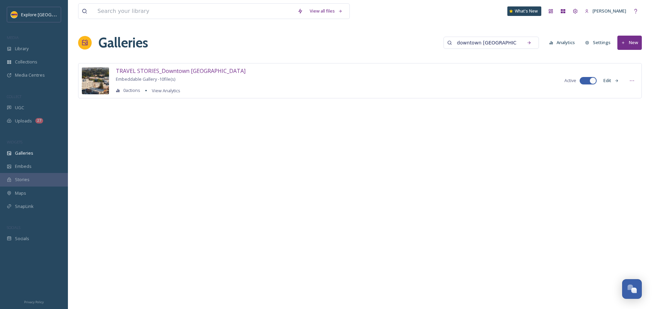
click at [611, 81] on button "Edit" at bounding box center [611, 80] width 22 height 13
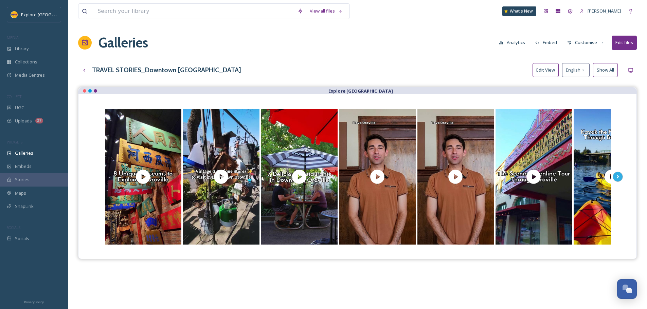
click at [553, 70] on button "Edit View" at bounding box center [546, 70] width 26 height 14
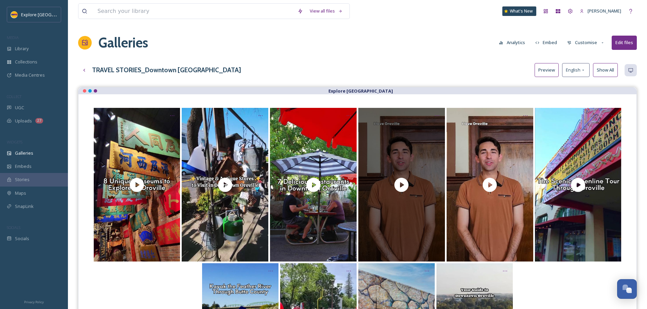
click at [413, 159] on div at bounding box center [401, 185] width 87 height 154
click at [402, 181] on icon at bounding box center [402, 185] width 14 height 14
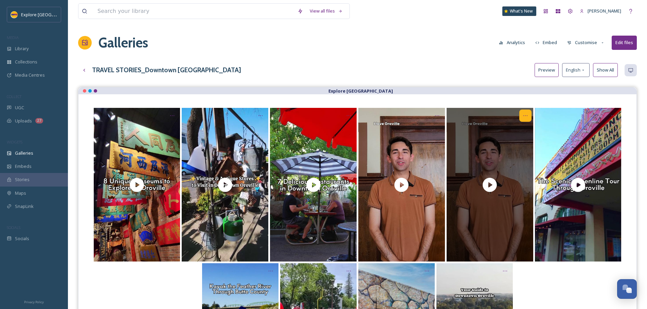
click at [526, 119] on div at bounding box center [525, 116] width 12 height 12
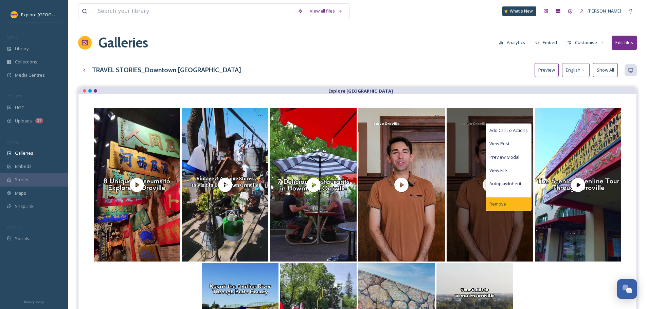
click at [509, 201] on div "Remove" at bounding box center [508, 204] width 45 height 13
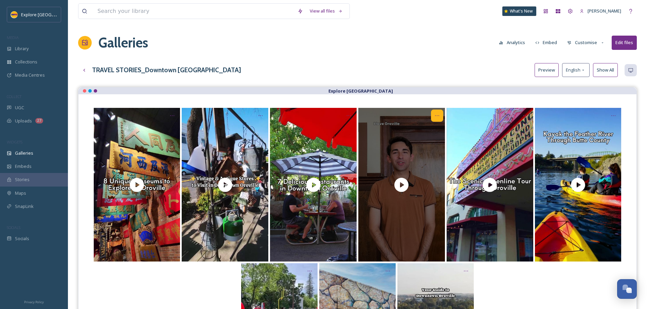
click at [435, 118] on icon at bounding box center [436, 115] width 5 height 5
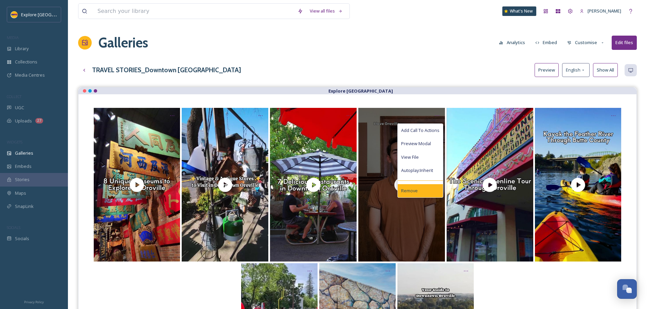
click at [418, 189] on div "Remove" at bounding box center [420, 190] width 45 height 13
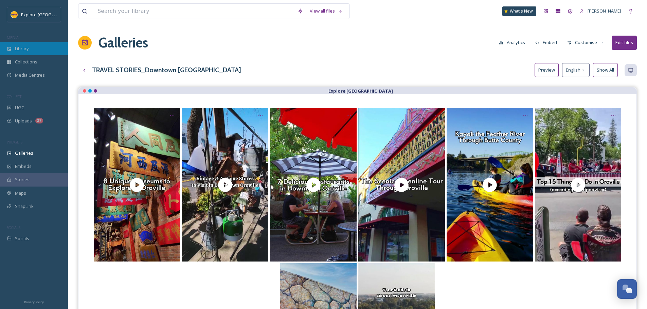
click at [34, 51] on div "Library" at bounding box center [34, 48] width 68 height 13
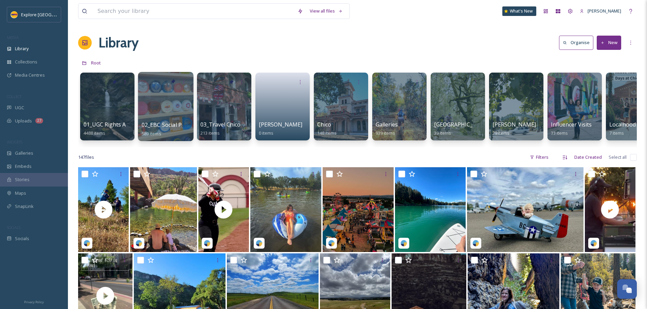
click at [155, 122] on span "02_EBC Social Posts" at bounding box center [167, 124] width 51 height 7
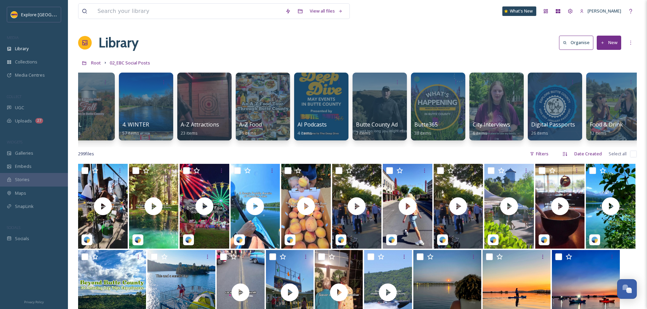
scroll to position [0, 178]
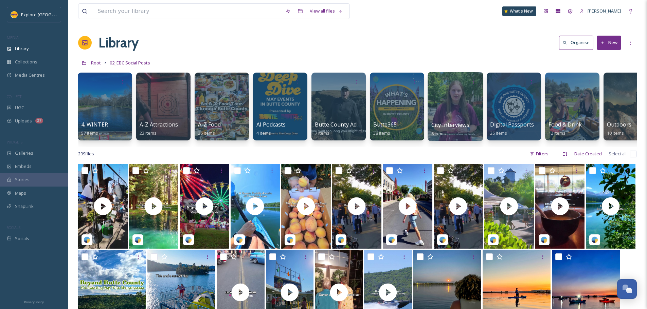
click at [460, 120] on div at bounding box center [455, 106] width 55 height 69
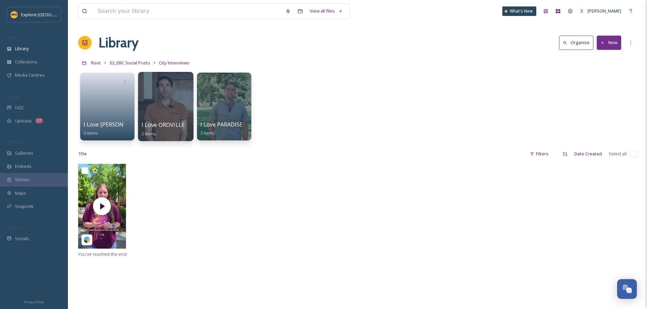
click at [165, 120] on div at bounding box center [165, 106] width 55 height 69
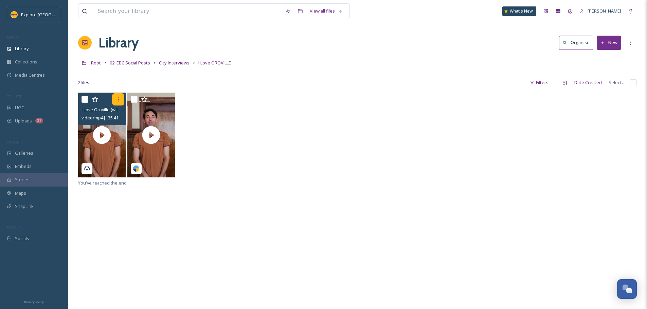
click at [119, 97] on icon at bounding box center [117, 99] width 5 height 5
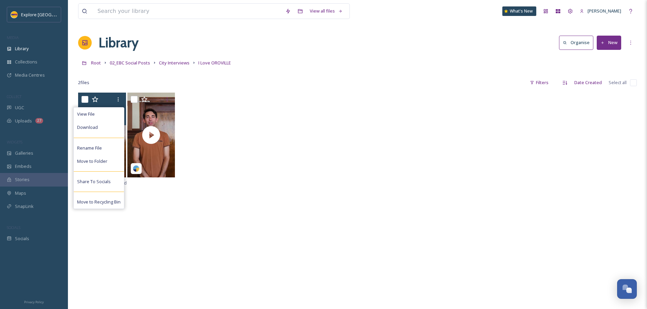
click at [82, 101] on input "checkbox" at bounding box center [85, 99] width 7 height 7
checkbox input "true"
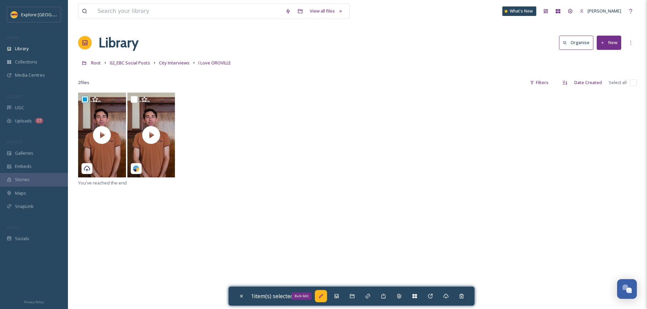
click at [327, 294] on div "Bulk Edit" at bounding box center [321, 296] width 12 height 12
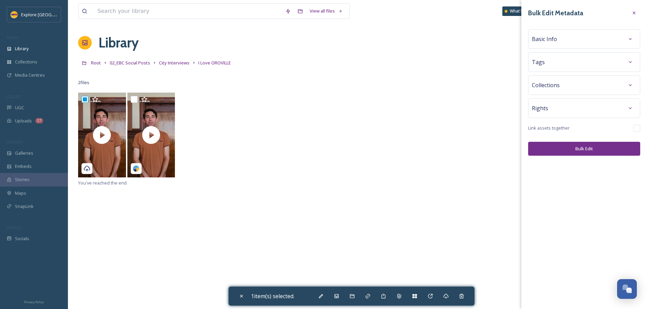
click at [617, 41] on div "Basic Info" at bounding box center [584, 39] width 105 height 12
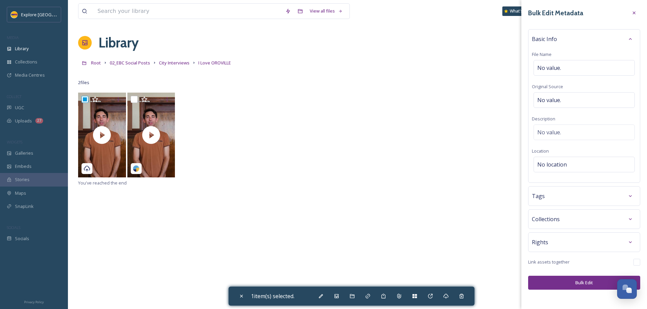
click at [605, 196] on div "Tags" at bounding box center [584, 196] width 105 height 12
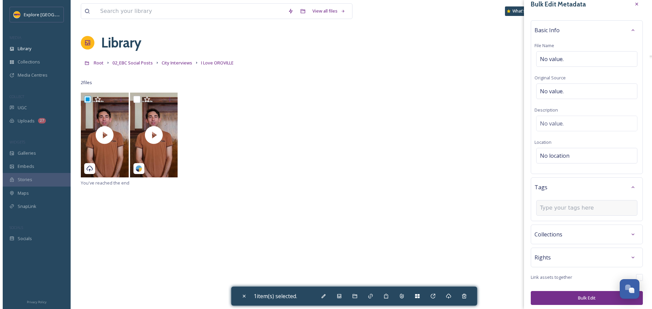
scroll to position [12, 0]
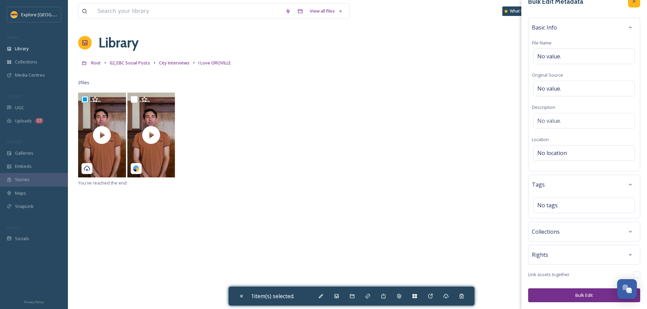
click at [631, 3] on icon at bounding box center [633, 1] width 5 height 5
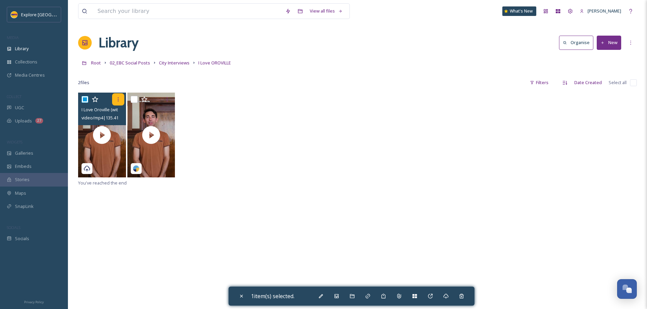
click at [120, 100] on icon at bounding box center [117, 99] width 5 height 5
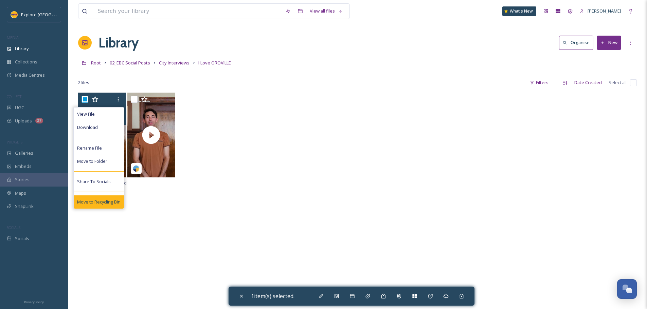
click at [102, 204] on span "Move to Recycling Bin" at bounding box center [98, 202] width 43 height 6
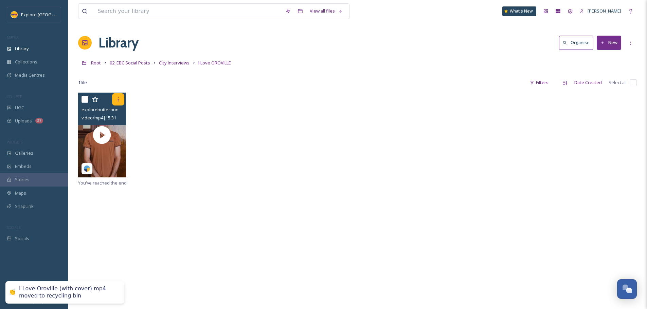
click at [118, 102] on icon at bounding box center [117, 99] width 5 height 5
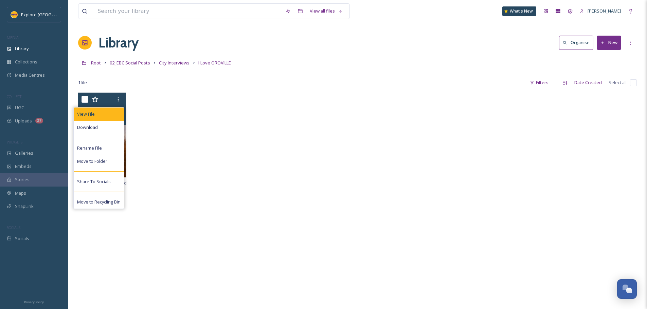
click at [88, 114] on span "View File" at bounding box center [86, 114] width 18 height 6
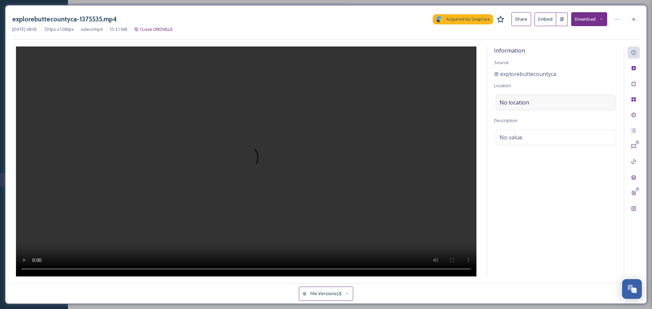
click at [528, 103] on span "No location" at bounding box center [515, 103] width 30 height 8
click at [530, 102] on input at bounding box center [555, 102] width 119 height 15
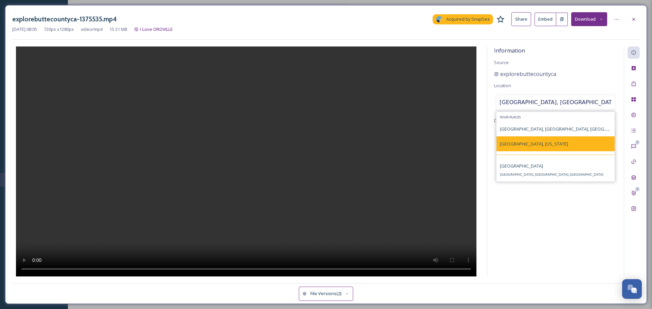
type input "oroville, ca"
click at [527, 150] on div "Oroville, California" at bounding box center [556, 144] width 118 height 15
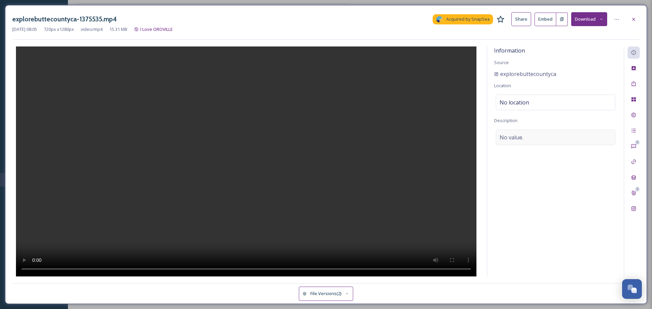
click at [522, 140] on span "No value." at bounding box center [512, 137] width 24 height 8
click at [522, 140] on textarea at bounding box center [555, 158] width 123 height 56
type textarea "I Love Oroville interview series"
click at [637, 16] on div at bounding box center [634, 19] width 12 height 12
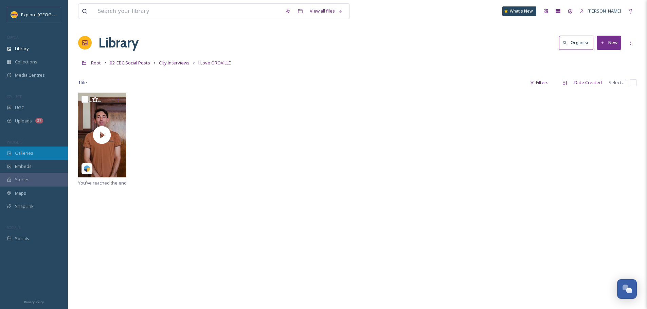
click at [26, 150] on span "Galleries" at bounding box center [24, 153] width 18 height 6
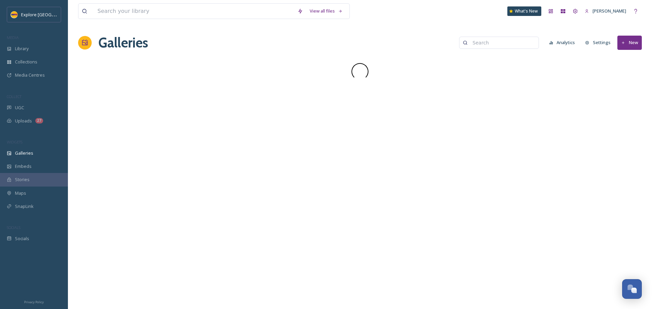
click at [503, 41] on input at bounding box center [502, 43] width 66 height 14
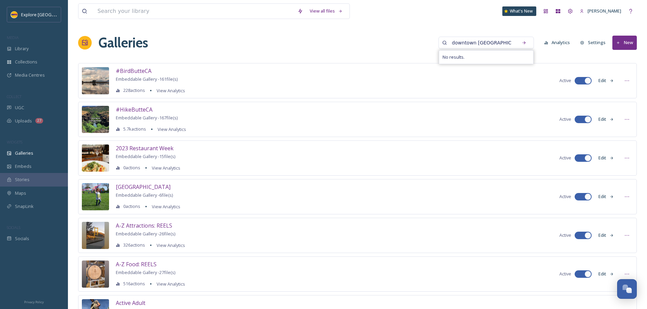
type input "downtown oroville"
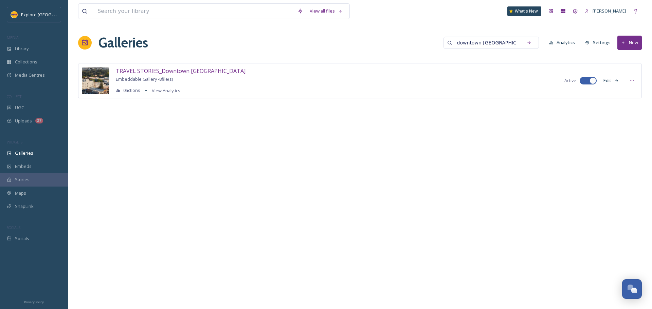
click at [639, 76] on div "TRAVEL STORIES_Downtown Oroville Embeddable Gallery - 8 file(s) 0 actions View …" at bounding box center [360, 80] width 564 height 35
click at [639, 77] on div "TRAVEL STORIES_Downtown Oroville Embeddable Gallery - 8 file(s) 0 actions View …" at bounding box center [360, 80] width 564 height 35
click at [634, 79] on icon at bounding box center [631, 80] width 5 height 5
click at [612, 117] on div "Embed Gallery" at bounding box center [619, 121] width 37 height 13
